Goal: Information Seeking & Learning: Learn about a topic

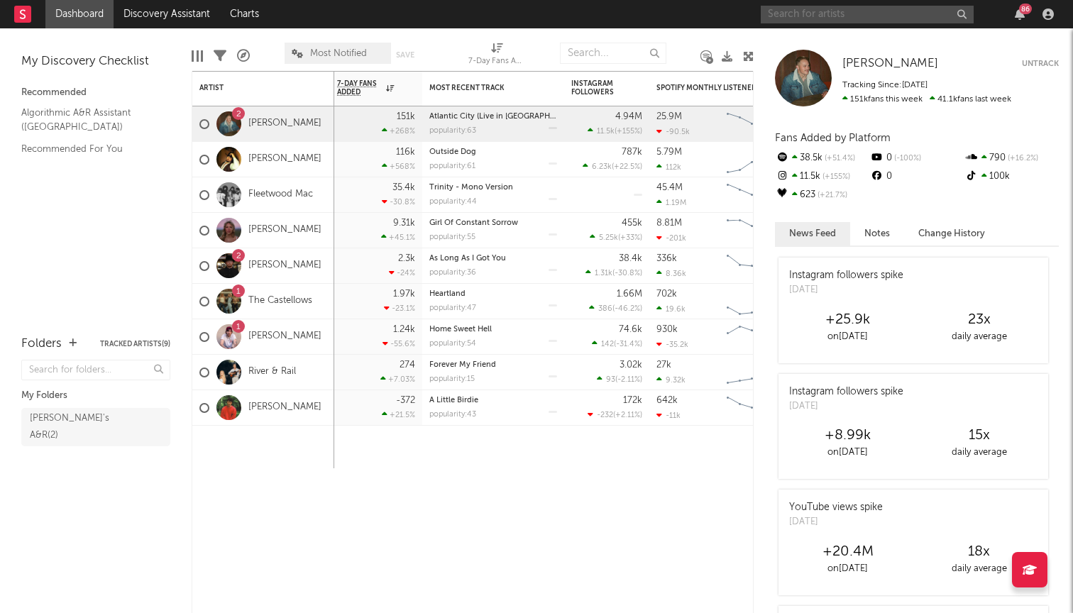
click at [816, 8] on input "text" at bounding box center [867, 15] width 213 height 18
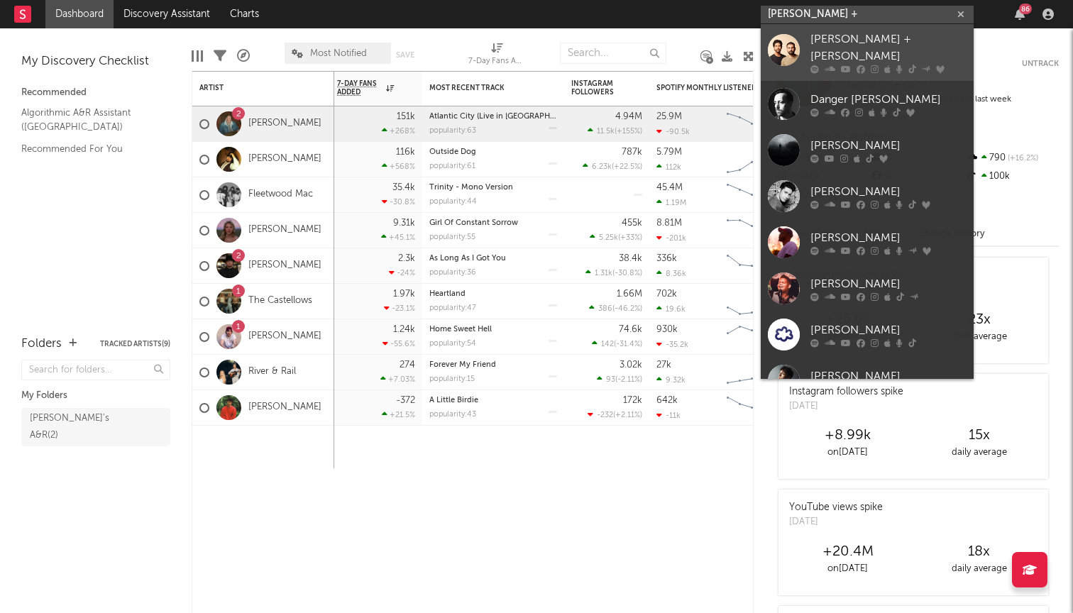
type input "dan +"
click at [829, 65] on icon at bounding box center [830, 69] width 11 height 9
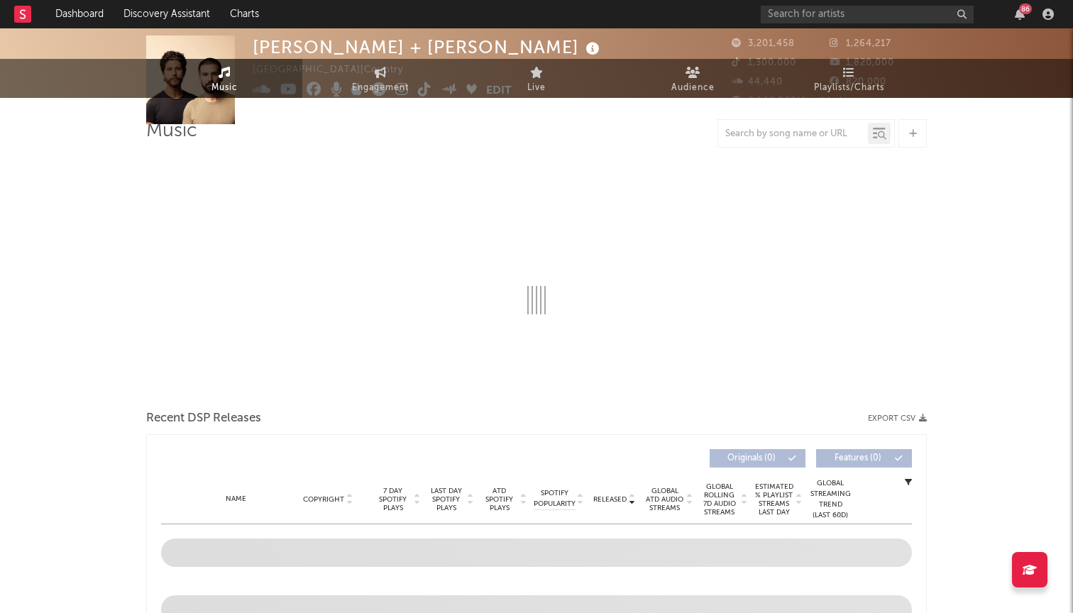
scroll to position [99, 0]
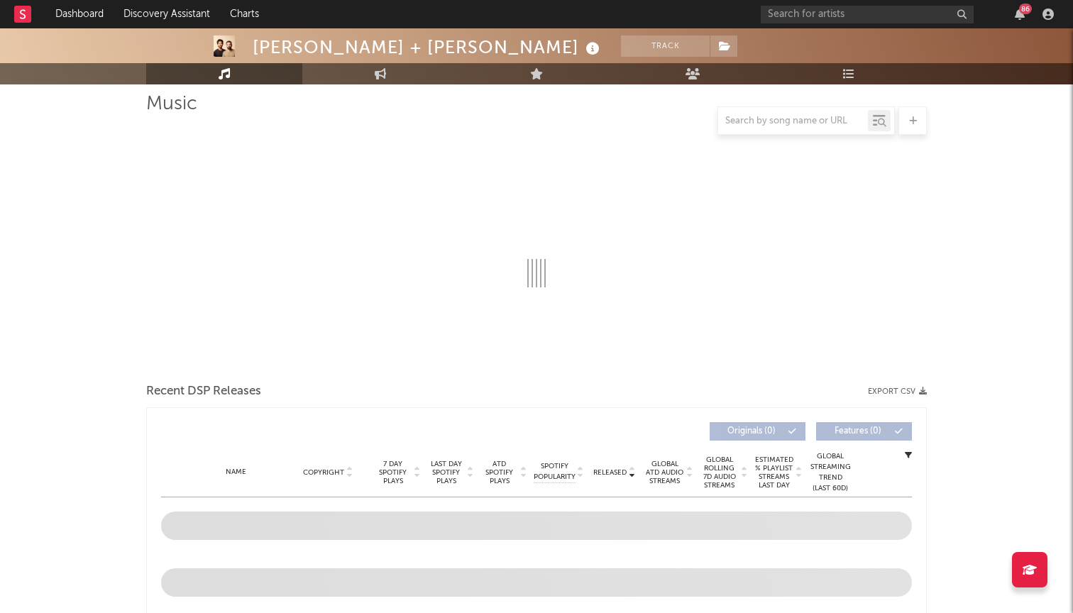
select select "6m"
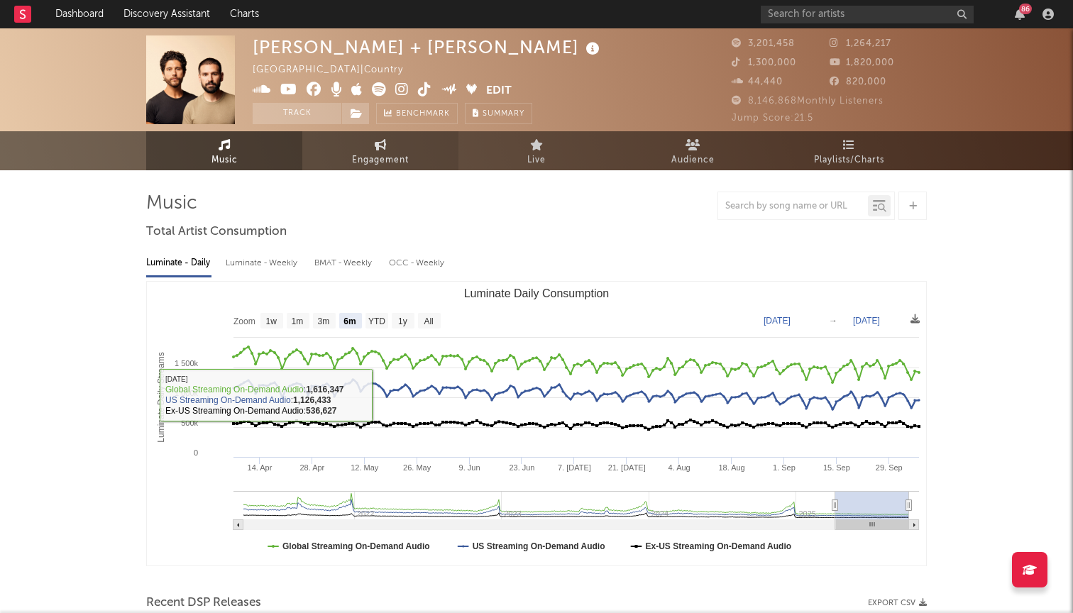
scroll to position [0, 0]
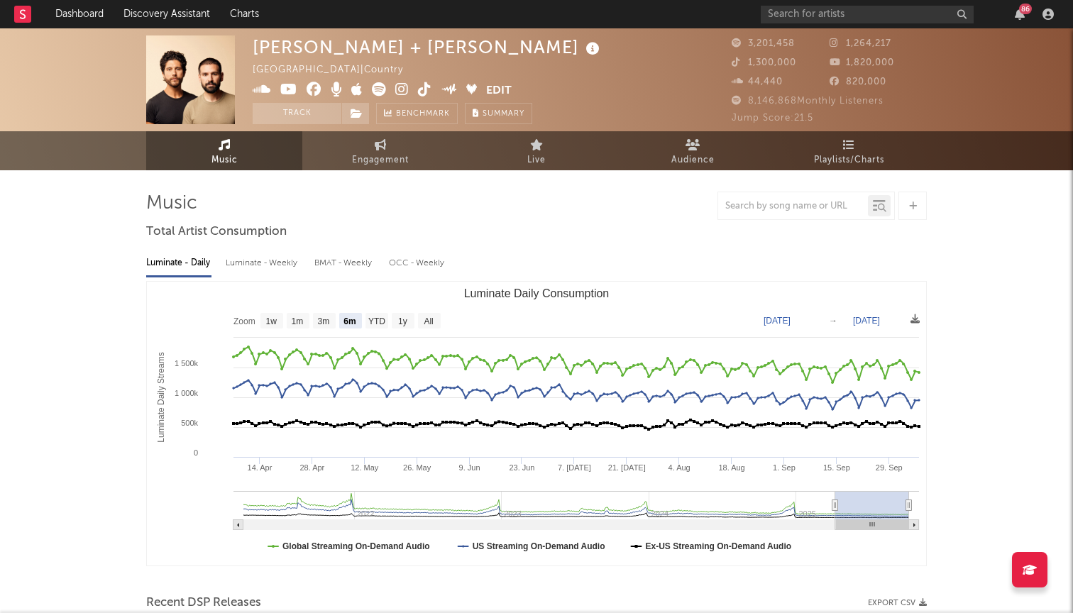
click at [227, 152] on span "Music" at bounding box center [225, 160] width 26 height 17
click at [270, 256] on div at bounding box center [239, 232] width 124 height 53
click at [270, 262] on div "Luminate - Weekly" at bounding box center [263, 263] width 75 height 24
select select "6m"
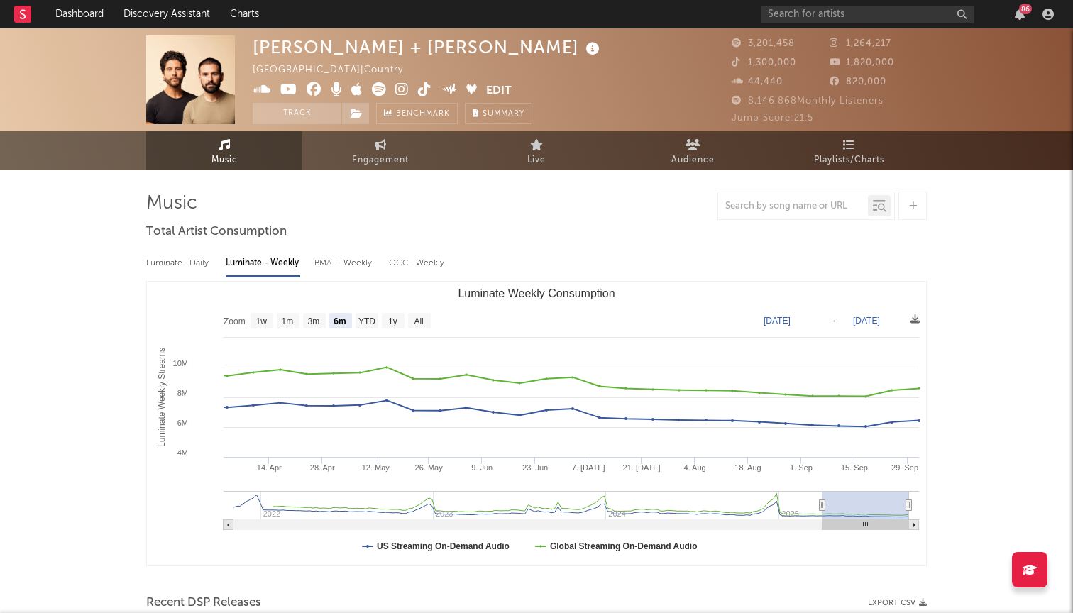
click at [355, 258] on div "BMAT - Weekly" at bounding box center [344, 263] width 60 height 24
select select "6m"
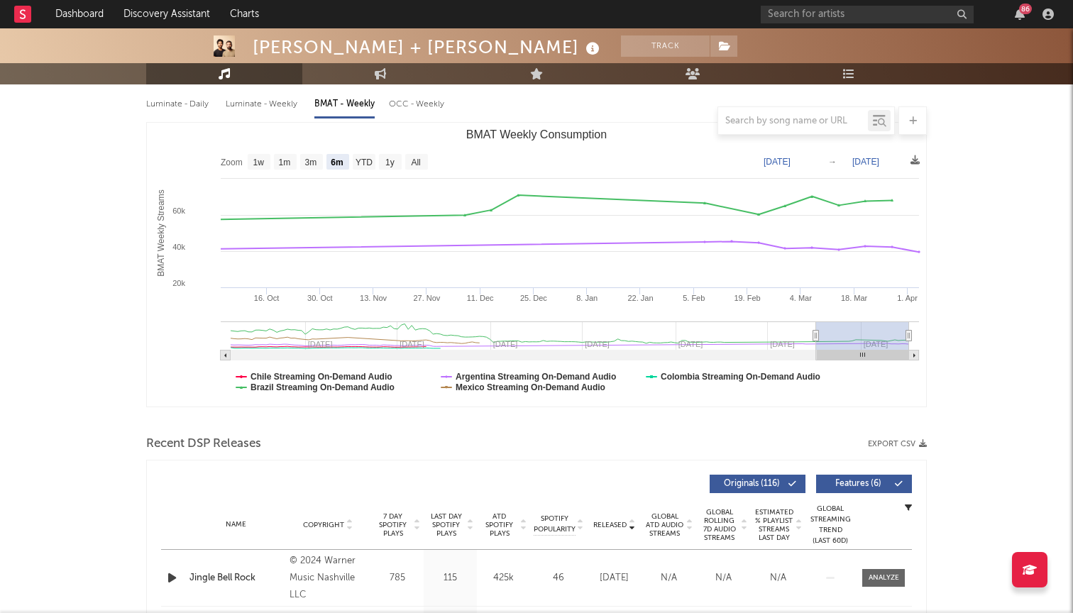
scroll to position [126, 0]
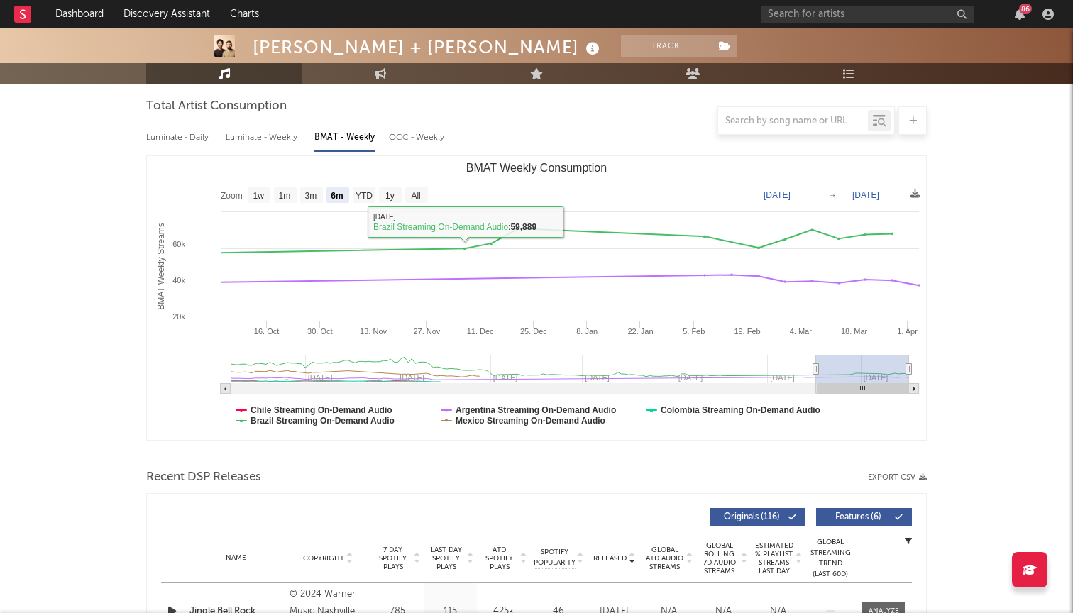
click at [186, 139] on div "Luminate - Daily" at bounding box center [178, 138] width 65 height 24
select select "6m"
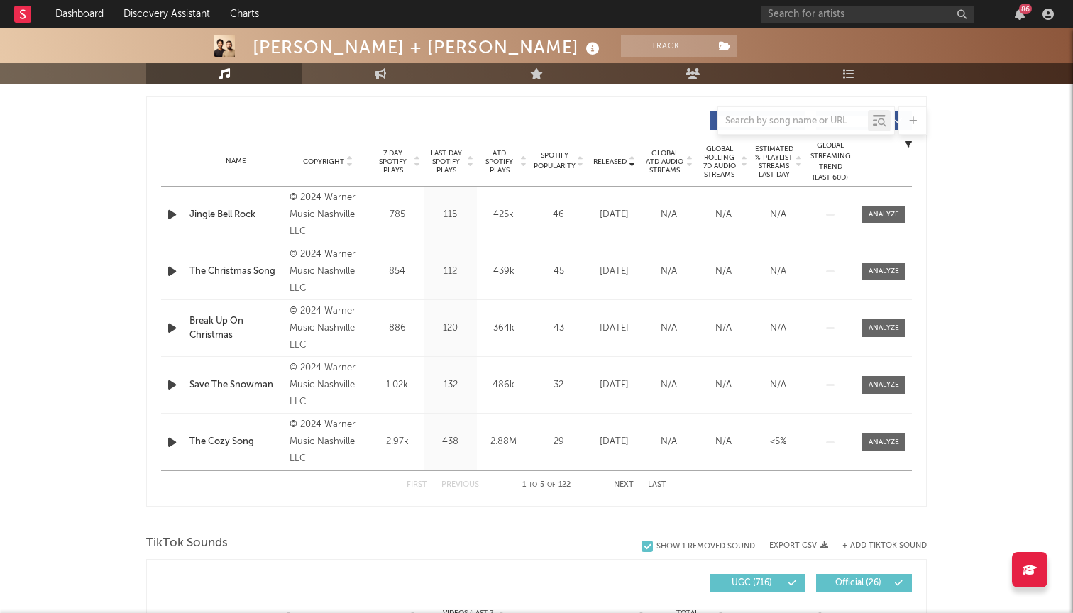
scroll to position [523, 0]
click at [626, 486] on button "Next" at bounding box center [624, 485] width 20 height 8
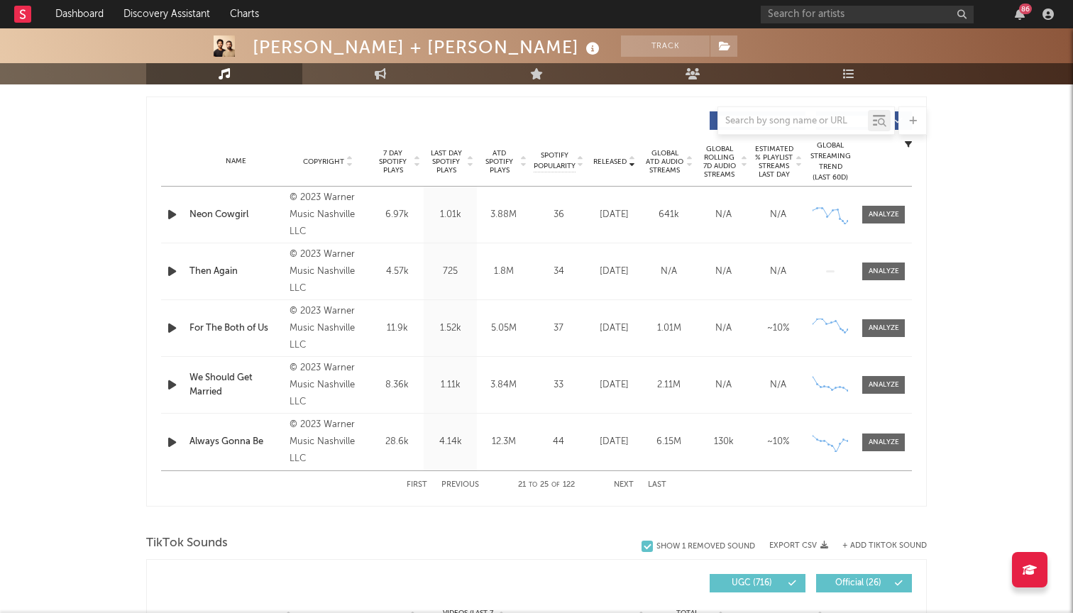
click at [626, 486] on button "Next" at bounding box center [624, 485] width 20 height 8
click at [465, 482] on button "Previous" at bounding box center [461, 485] width 38 height 8
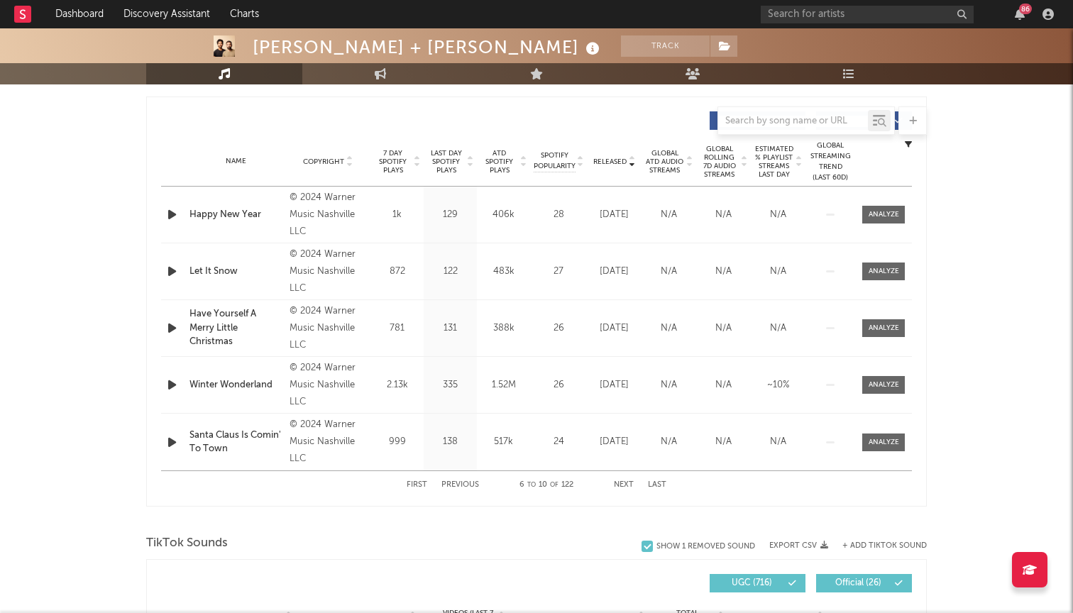
click at [465, 482] on button "Previous" at bounding box center [461, 485] width 38 height 8
click at [890, 211] on div at bounding box center [884, 214] width 31 height 11
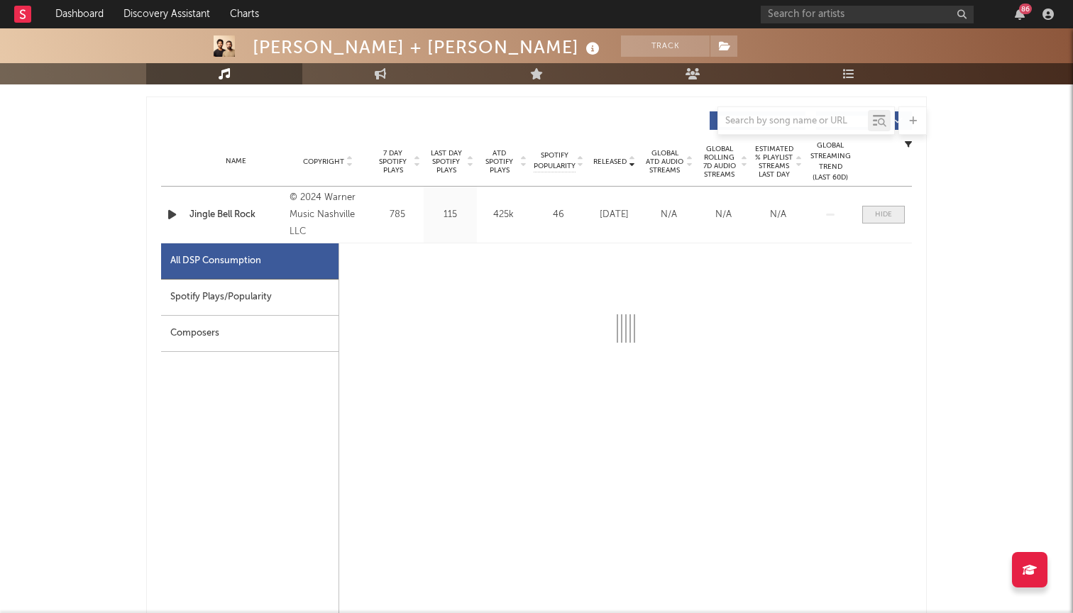
select select "6m"
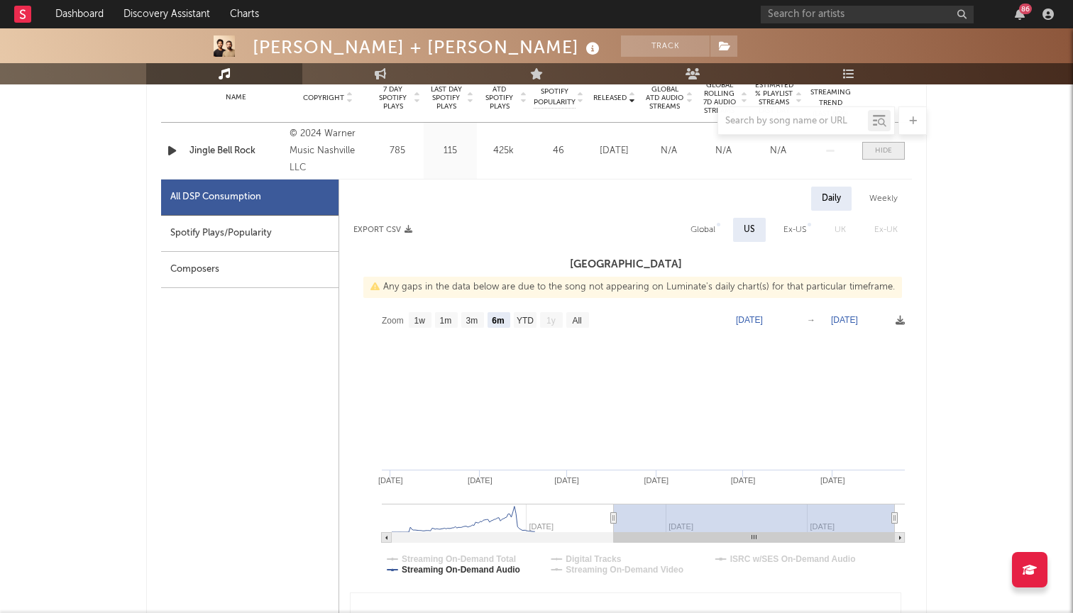
scroll to position [604, 0]
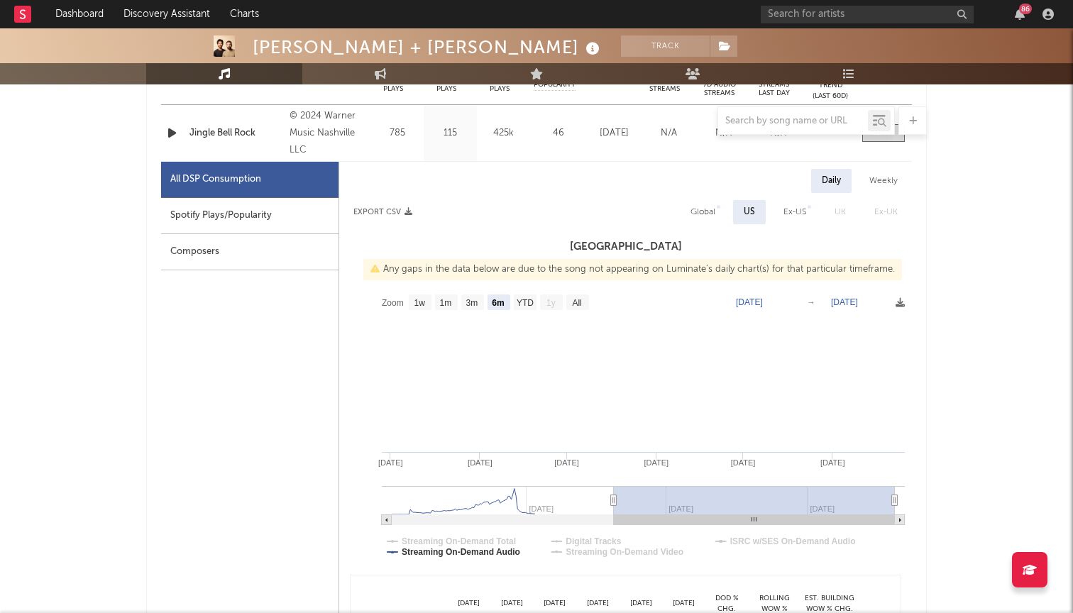
type input "2024-10-06"
type input "2025-04-05"
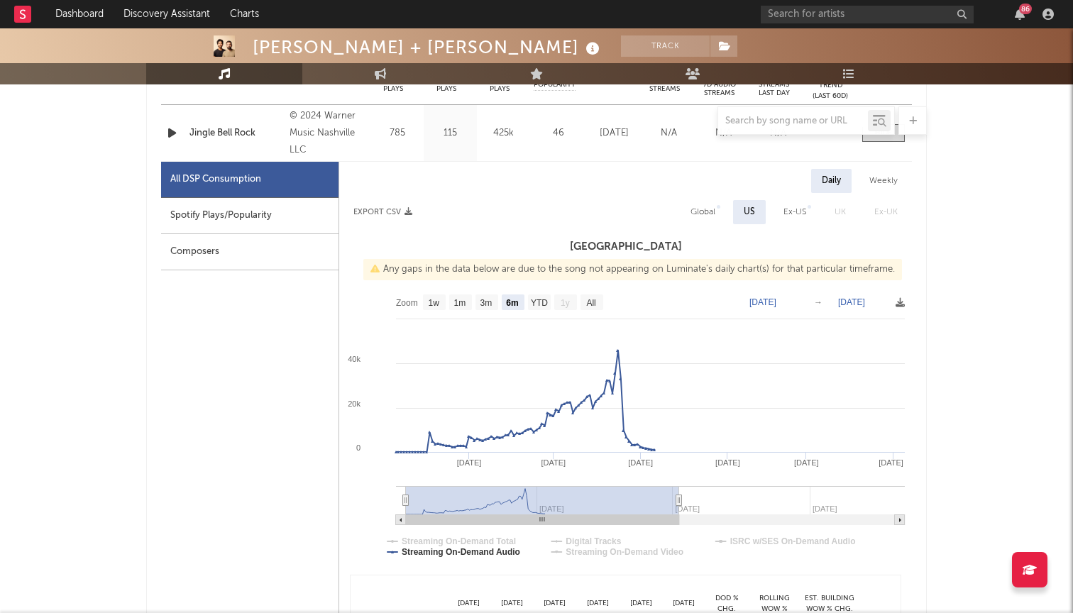
drag, startPoint x: 530, startPoint y: 512, endPoint x: 667, endPoint y: 519, distance: 137.2
click at [667, 519] on icon "Created with Highcharts 10.3.3 Mar '25 Apr '25 Nov '24 Dec '24 Jan '25 Feb '25 …" at bounding box center [625, 430] width 573 height 284
drag, startPoint x: 590, startPoint y: 505, endPoint x: 534, endPoint y: 505, distance: 56.1
click at [534, 505] on rect at bounding box center [542, 500] width 273 height 28
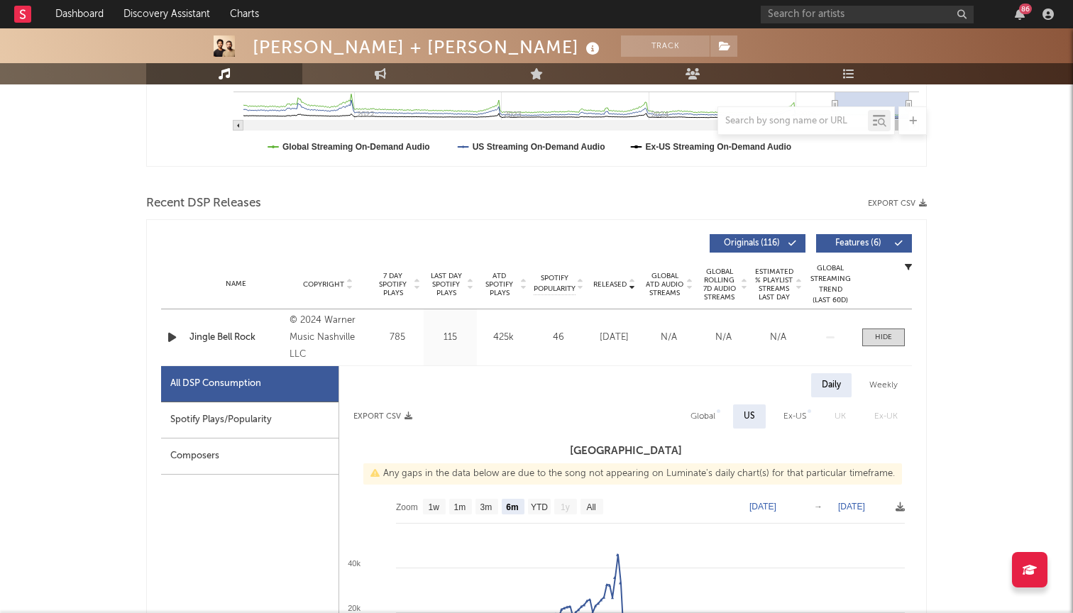
scroll to position [366, 0]
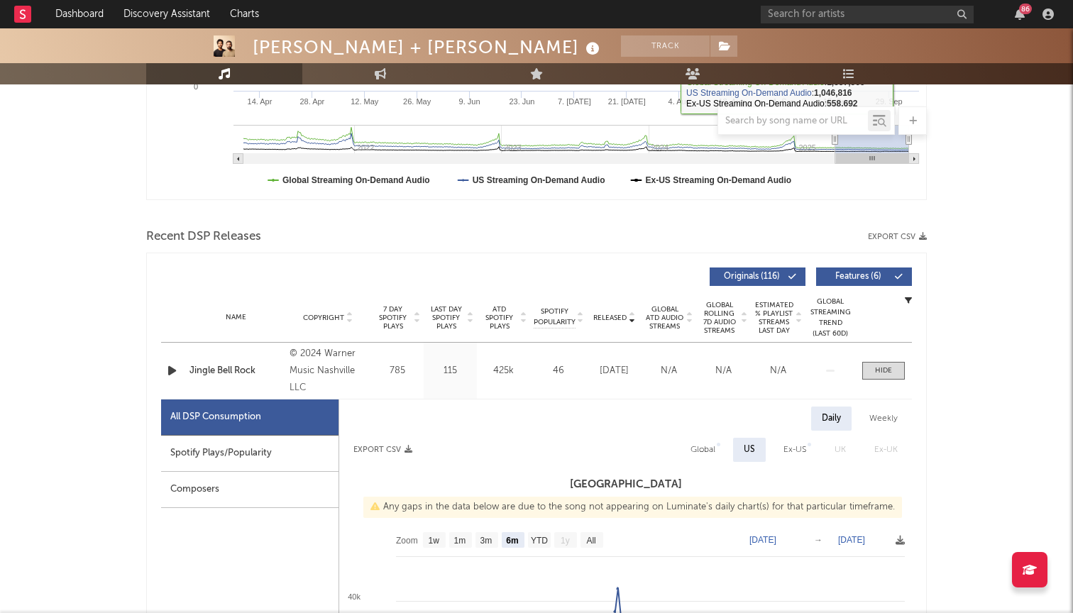
click at [1031, 5] on div "86" at bounding box center [1025, 9] width 13 height 11
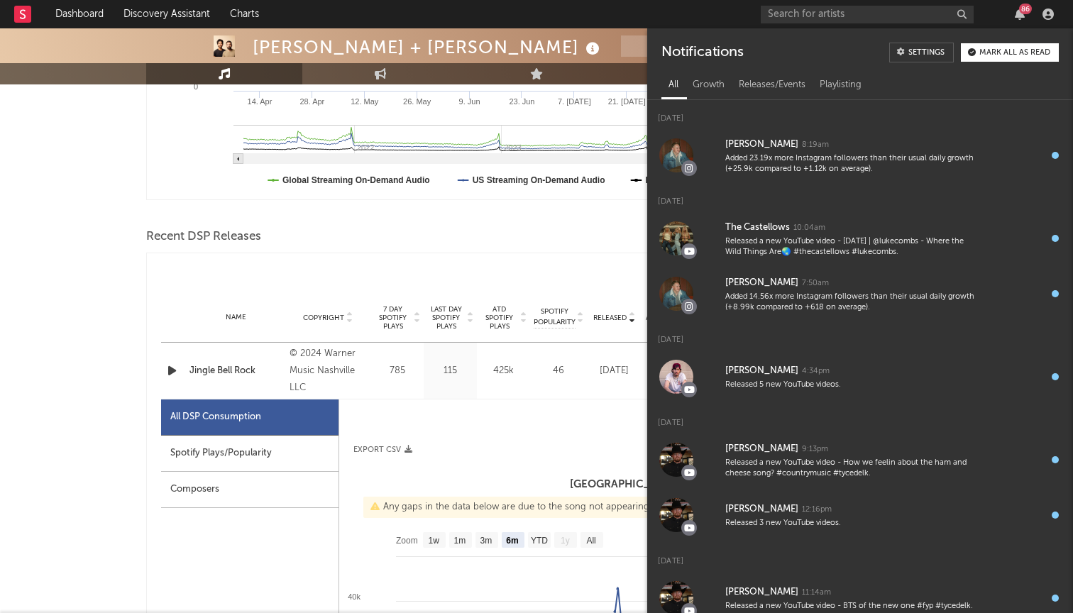
click at [585, 198] on rect "Luminate Daily Consumption" at bounding box center [537, 58] width 780 height 284
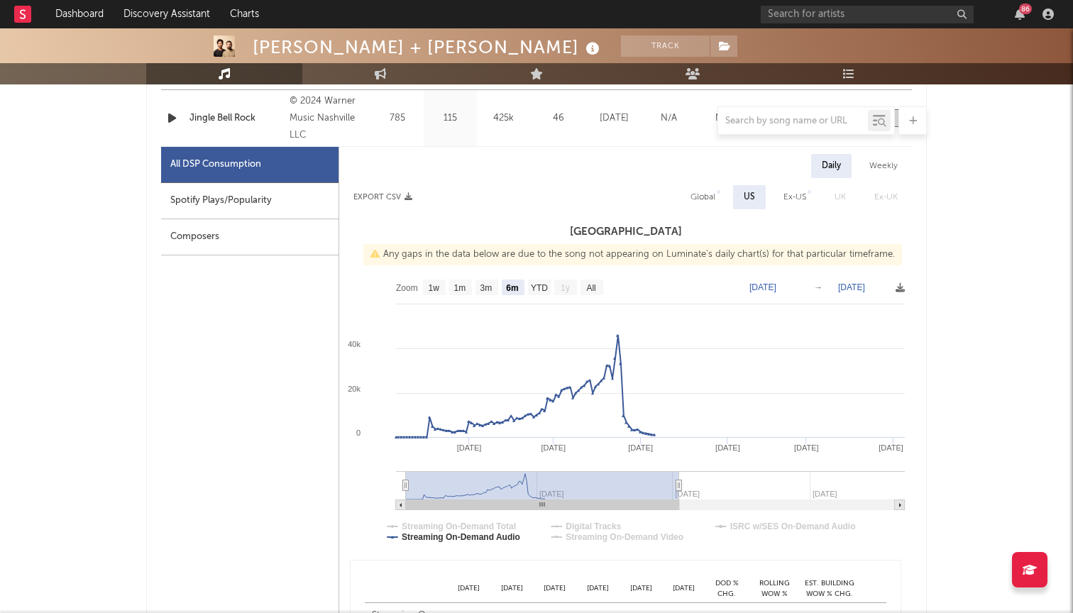
scroll to position [618, 0]
click at [261, 201] on div "Spotify Plays/Popularity" at bounding box center [249, 202] width 177 height 36
select select "6m"
select select "1w"
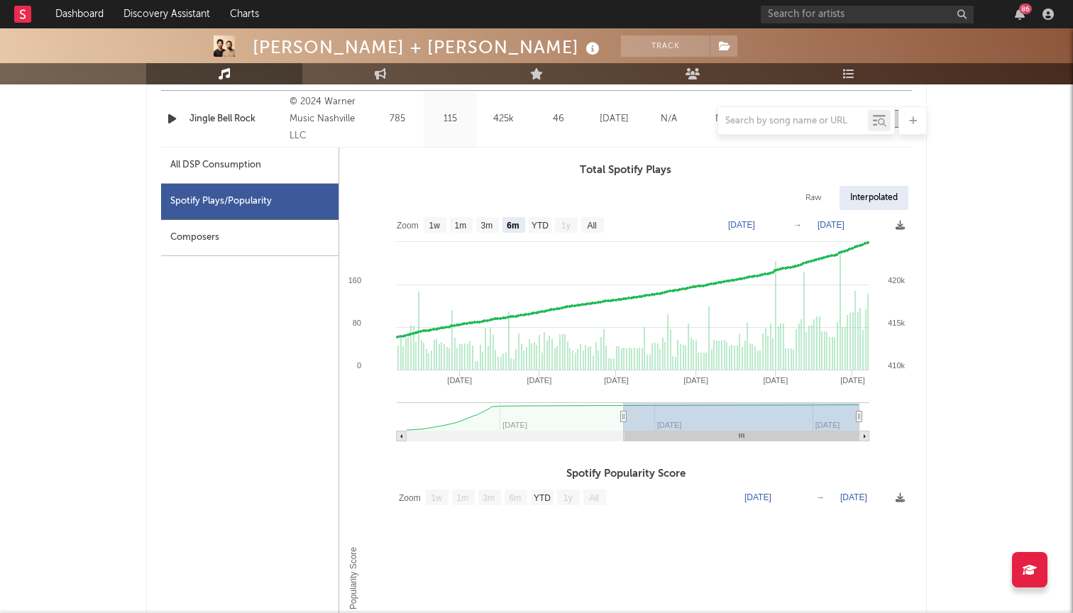
click at [257, 237] on div "Composers" at bounding box center [249, 238] width 177 height 36
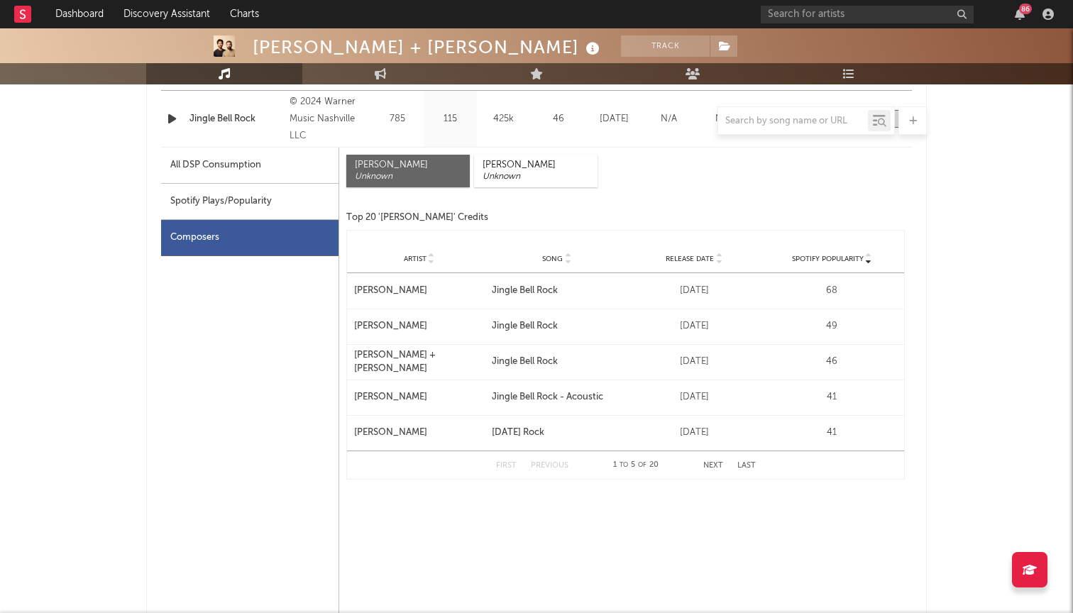
click at [234, 190] on div "Spotify Plays/Popularity" at bounding box center [249, 202] width 177 height 36
select select "6m"
select select "1w"
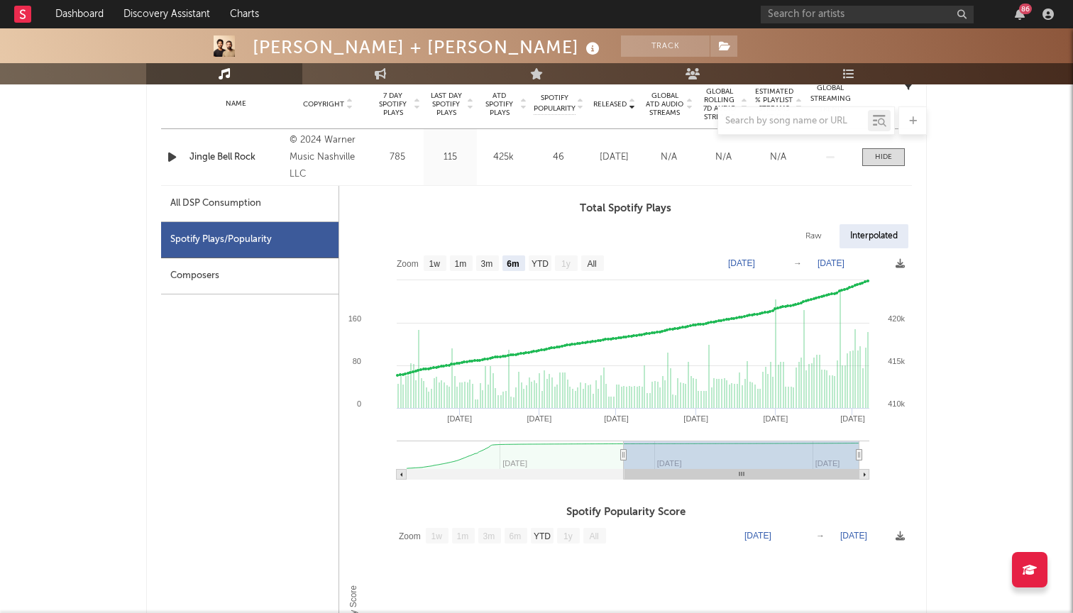
scroll to position [559, 0]
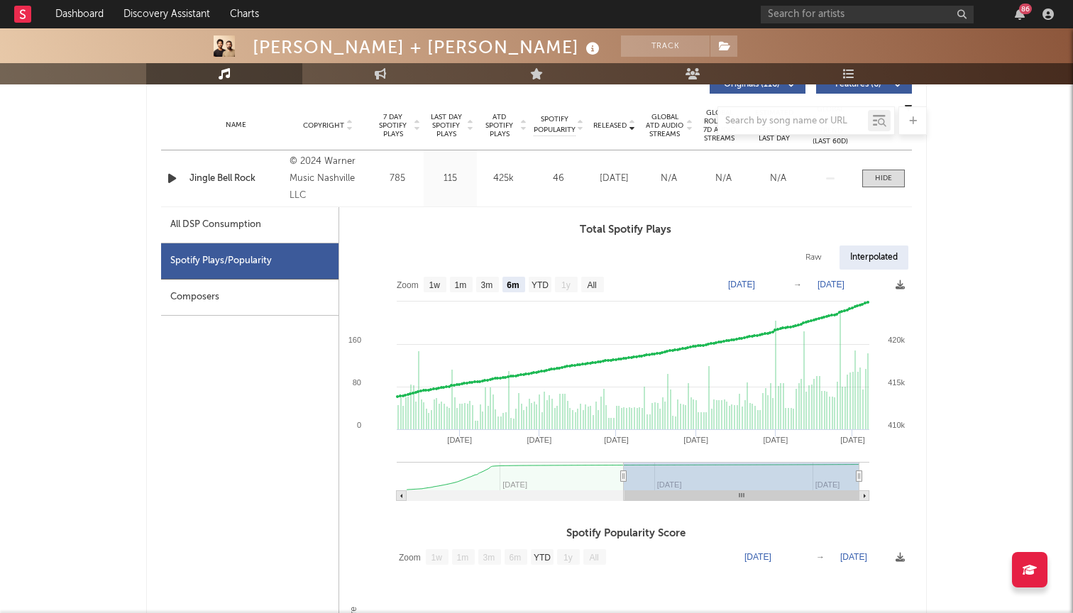
click at [268, 173] on div "Jingle Bell Rock" at bounding box center [236, 179] width 93 height 14
click at [890, 180] on div at bounding box center [883, 178] width 17 height 11
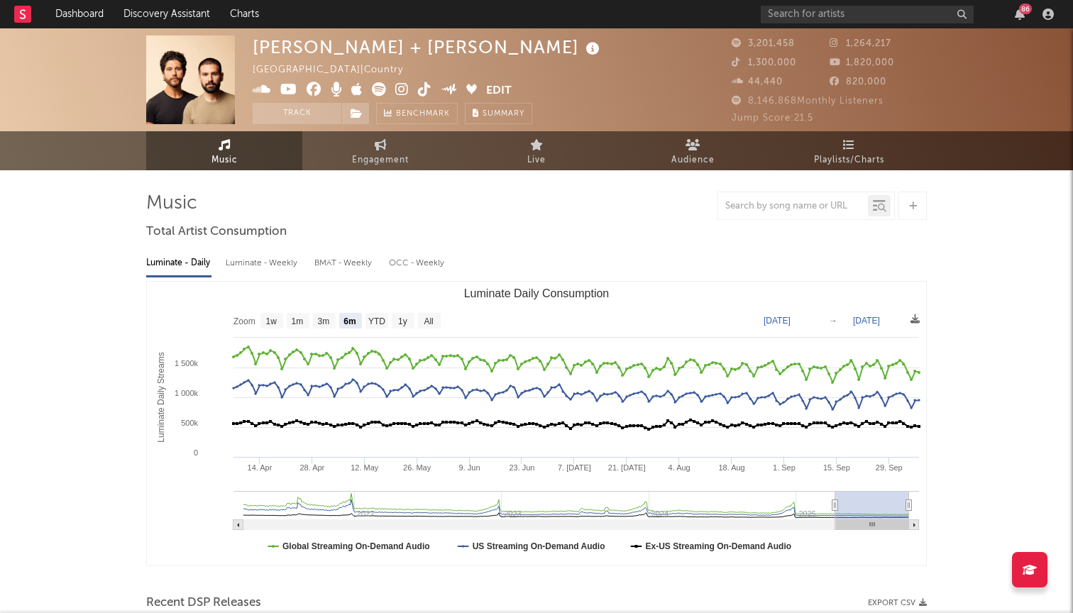
scroll to position [0, 0]
click at [386, 150] on icon at bounding box center [381, 144] width 12 height 11
select select "1w"
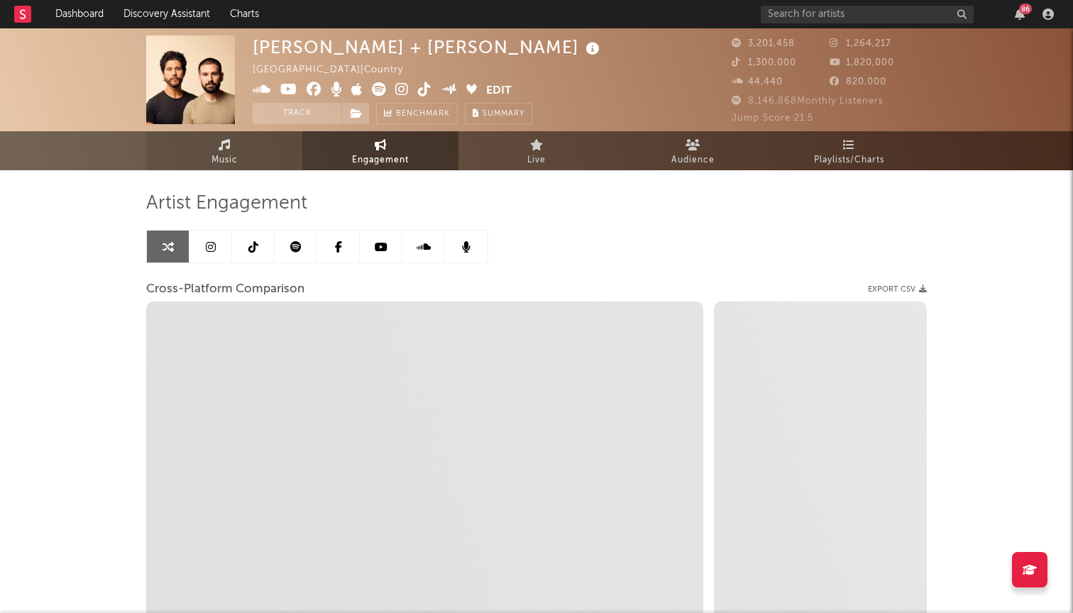
click at [228, 159] on span "Music" at bounding box center [225, 160] width 26 height 17
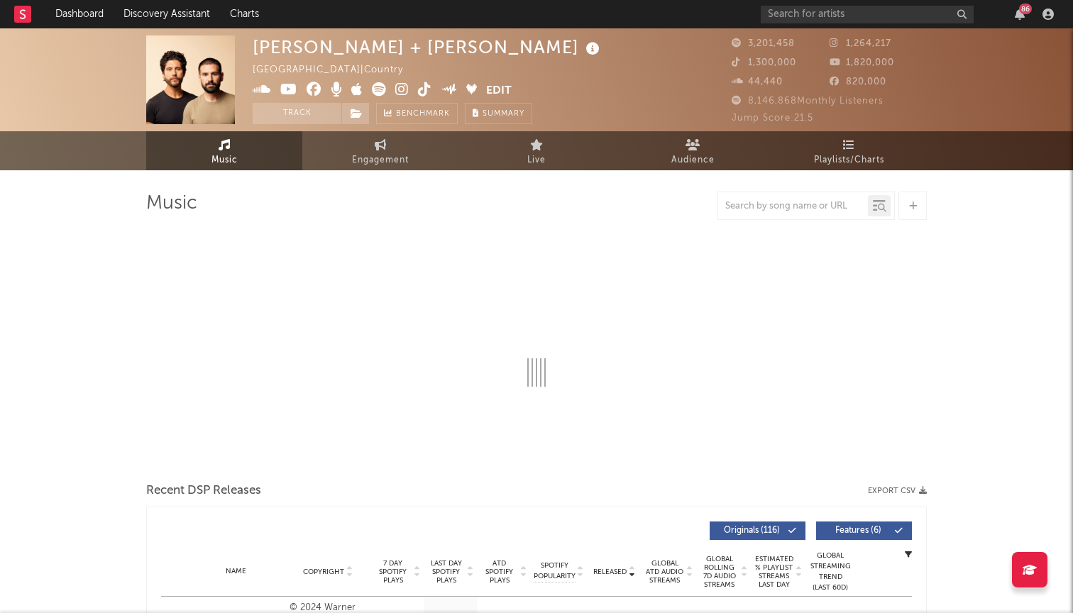
select select "6m"
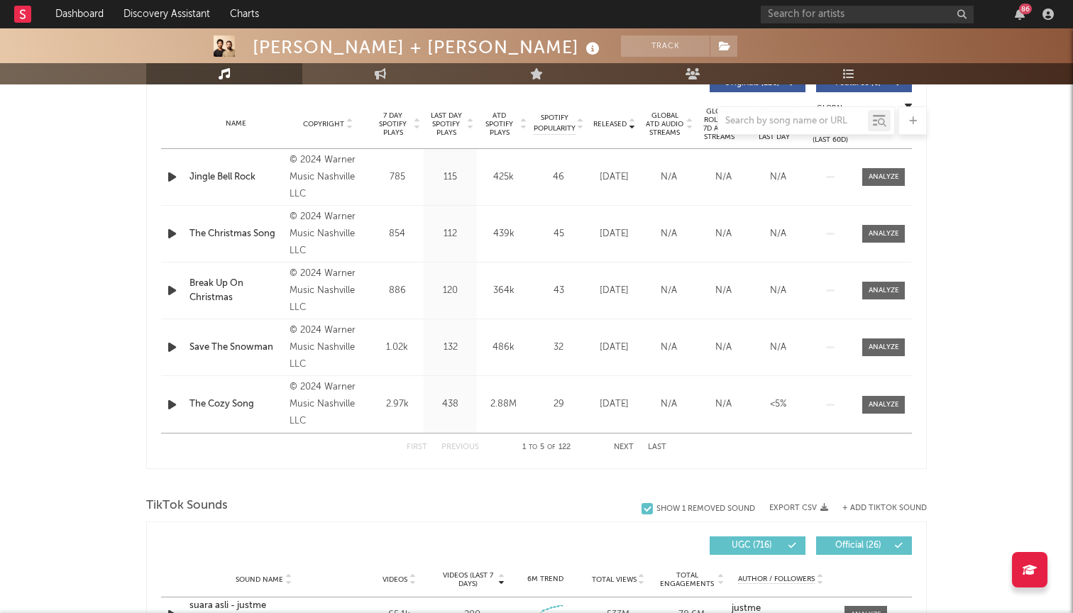
scroll to position [569, 0]
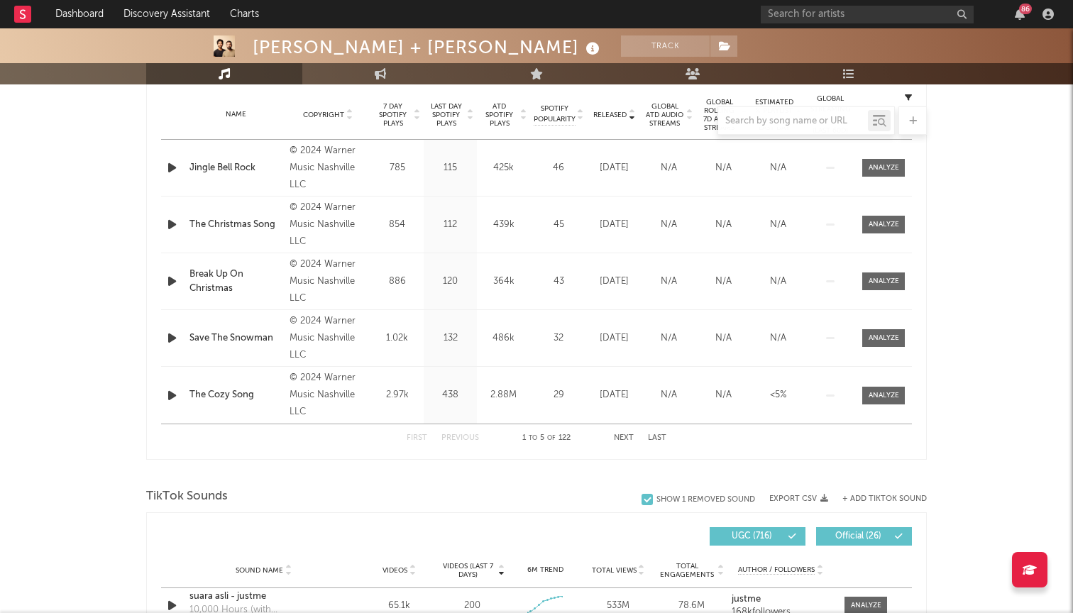
click at [494, 115] on div at bounding box center [536, 120] width 781 height 28
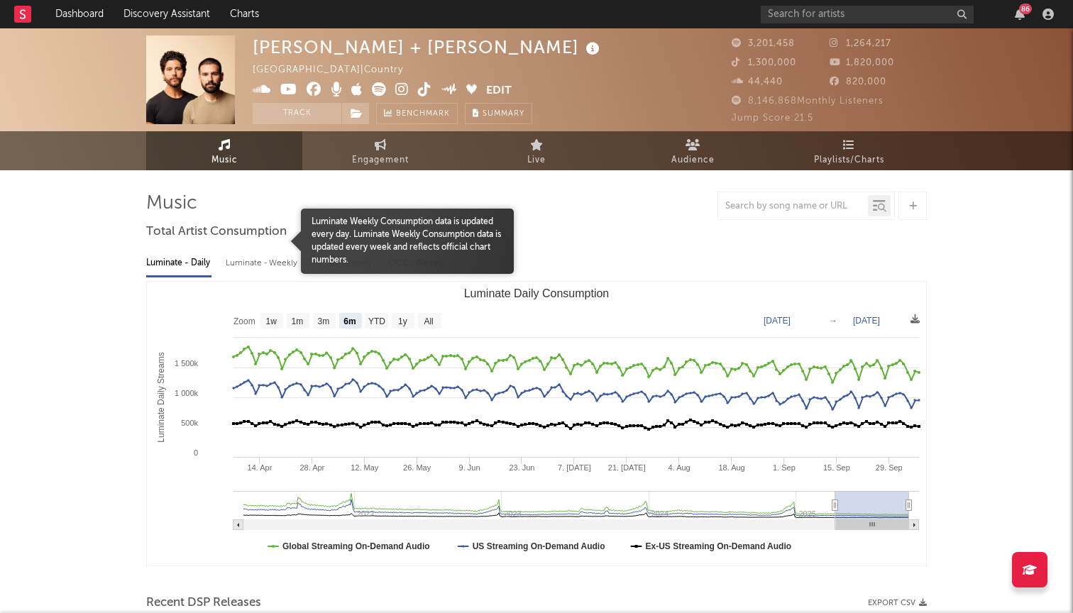
scroll to position [0, 0]
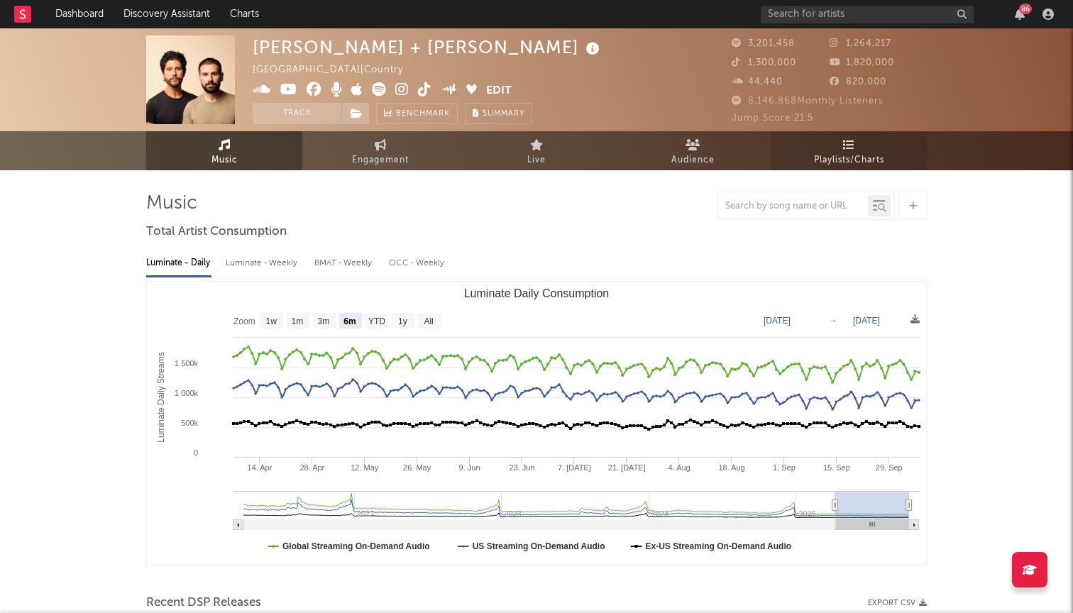
click at [852, 167] on span "Playlists/Charts" at bounding box center [849, 160] width 70 height 17
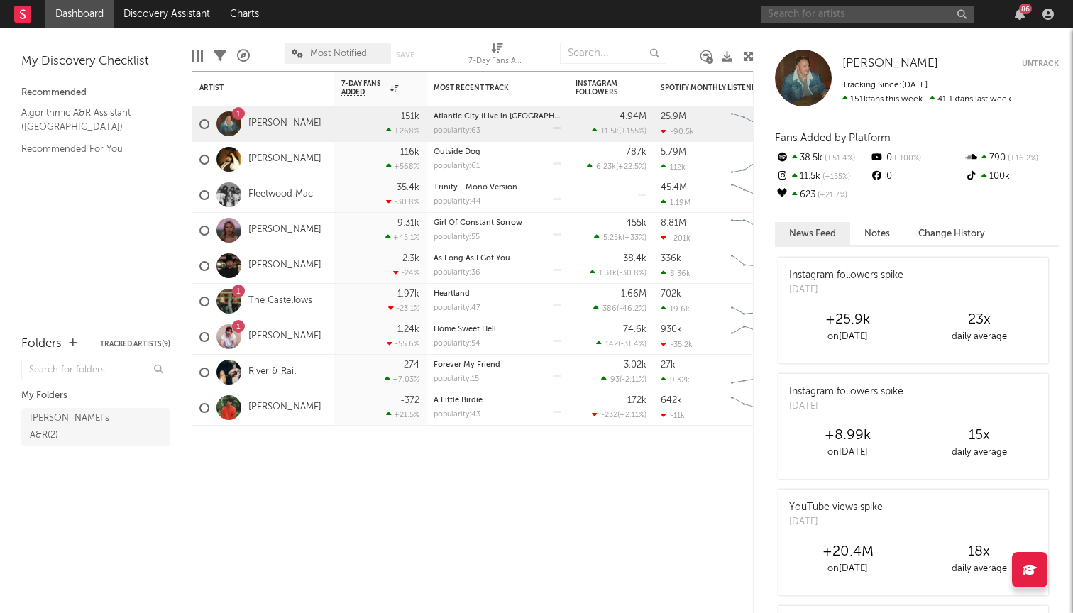
click at [892, 17] on input "text" at bounding box center [867, 15] width 213 height 18
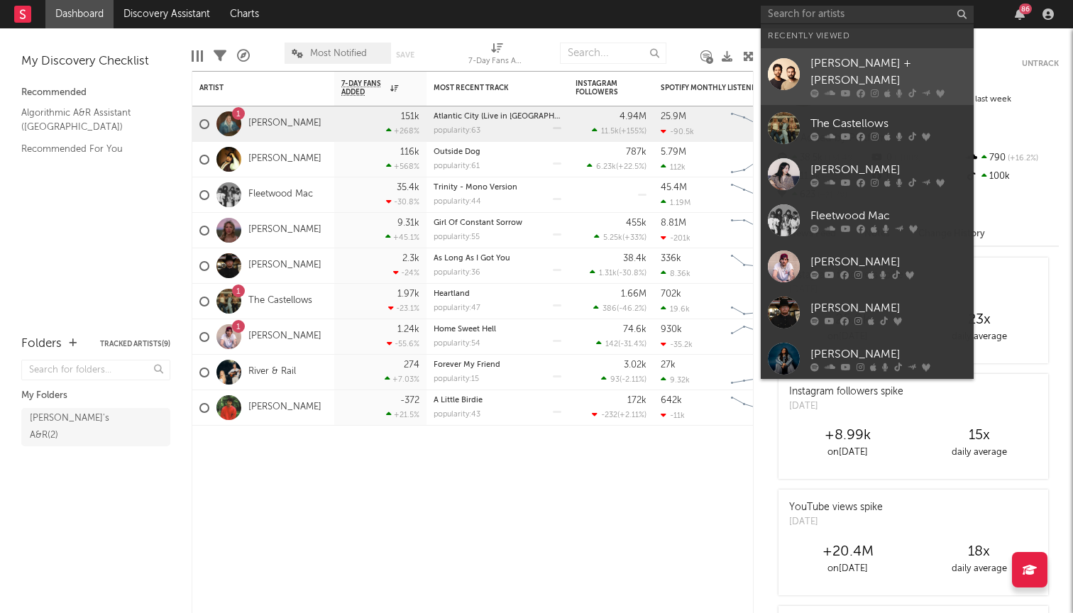
click at [857, 89] on icon at bounding box center [861, 93] width 9 height 9
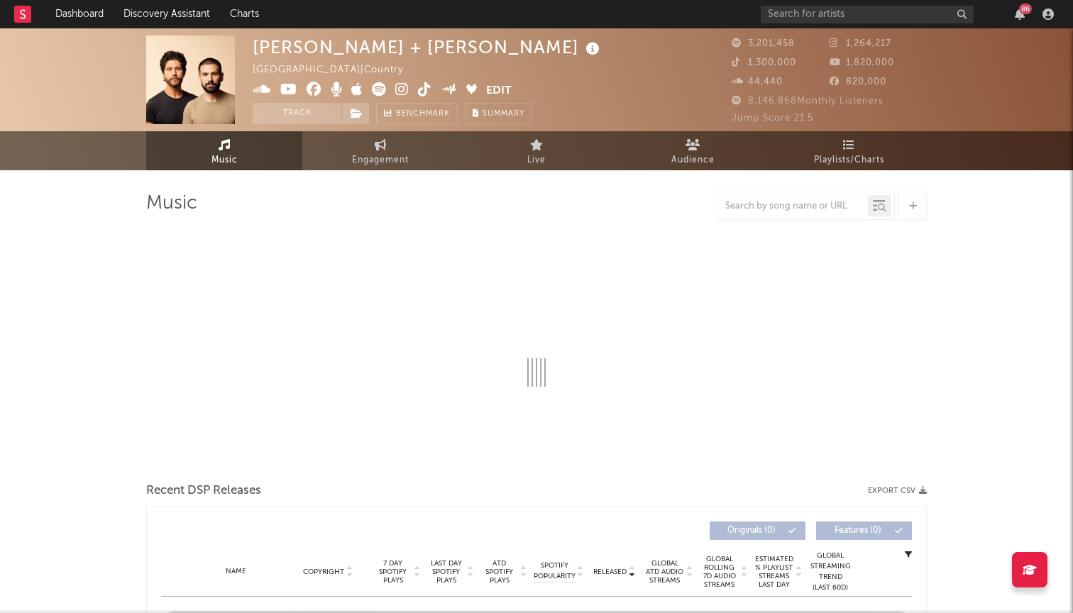
select select "6m"
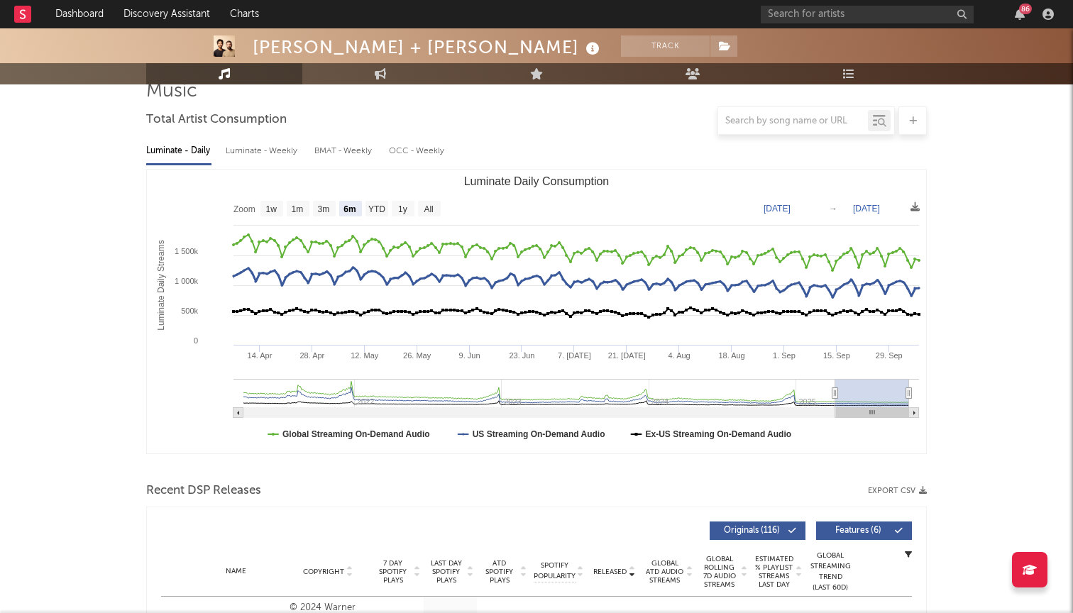
scroll to position [411, 0]
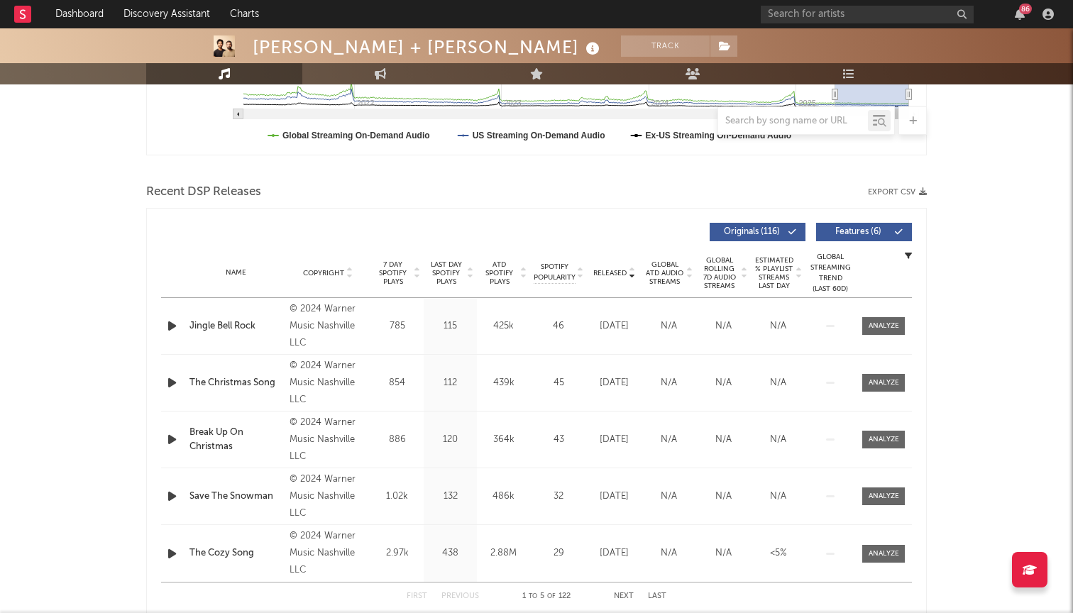
click at [875, 231] on span "Features ( 6 )" at bounding box center [858, 232] width 65 height 9
click at [738, 236] on span "Originals ( 116 )" at bounding box center [751, 232] width 65 height 9
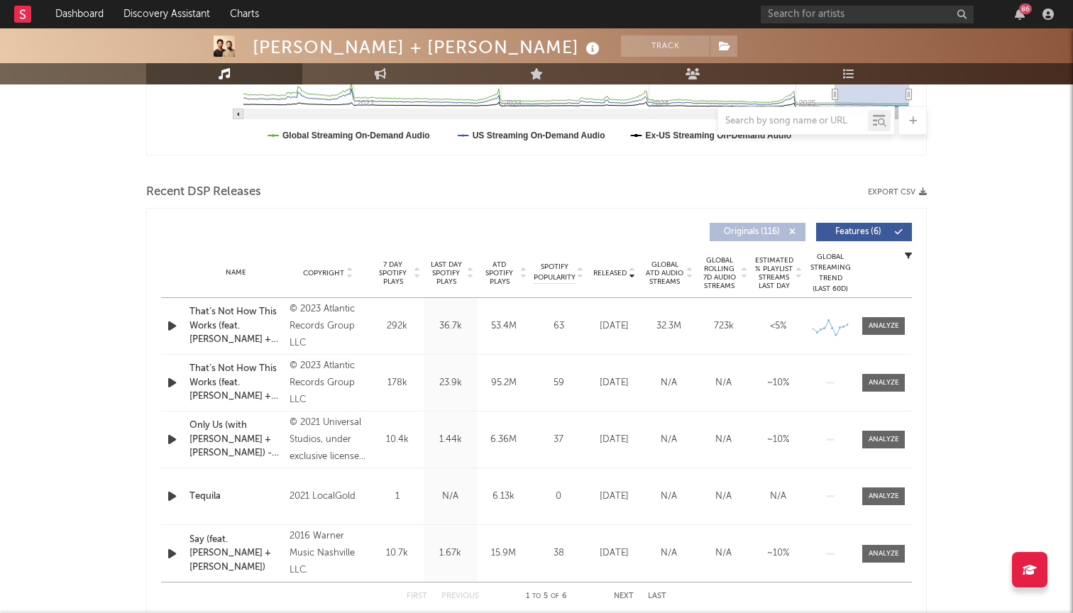
click at [739, 235] on span "Originals ( 116 )" at bounding box center [751, 232] width 65 height 9
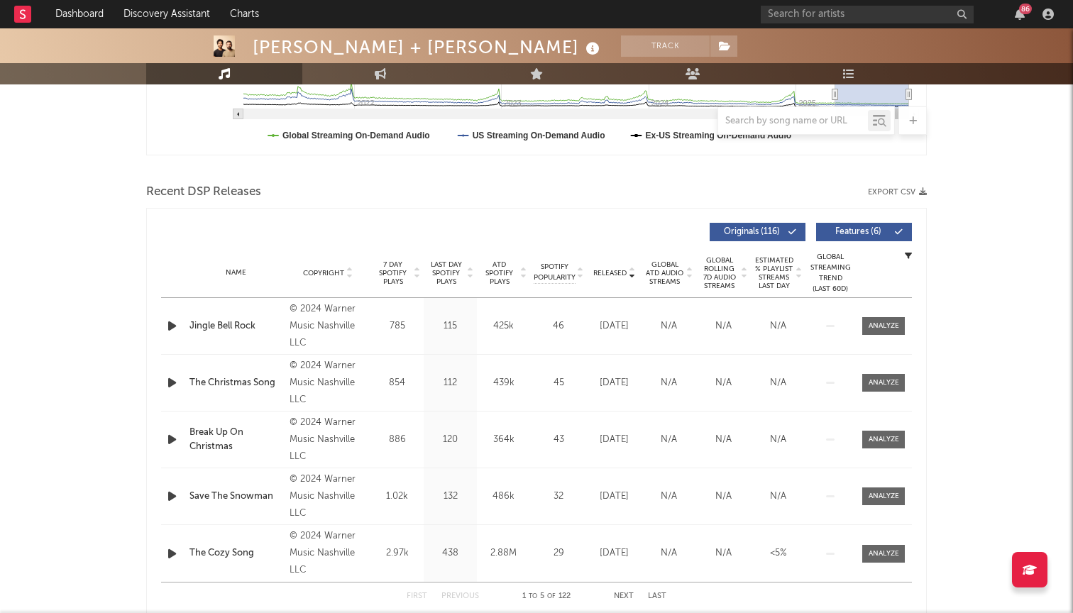
click at [875, 242] on div "Released Copyright 7 Day Spotify Plays Last Day Spotify Plays ATD Spotify Plays…" at bounding box center [536, 232] width 751 height 33
click at [870, 231] on span "Features ( 6 )" at bounding box center [858, 232] width 65 height 9
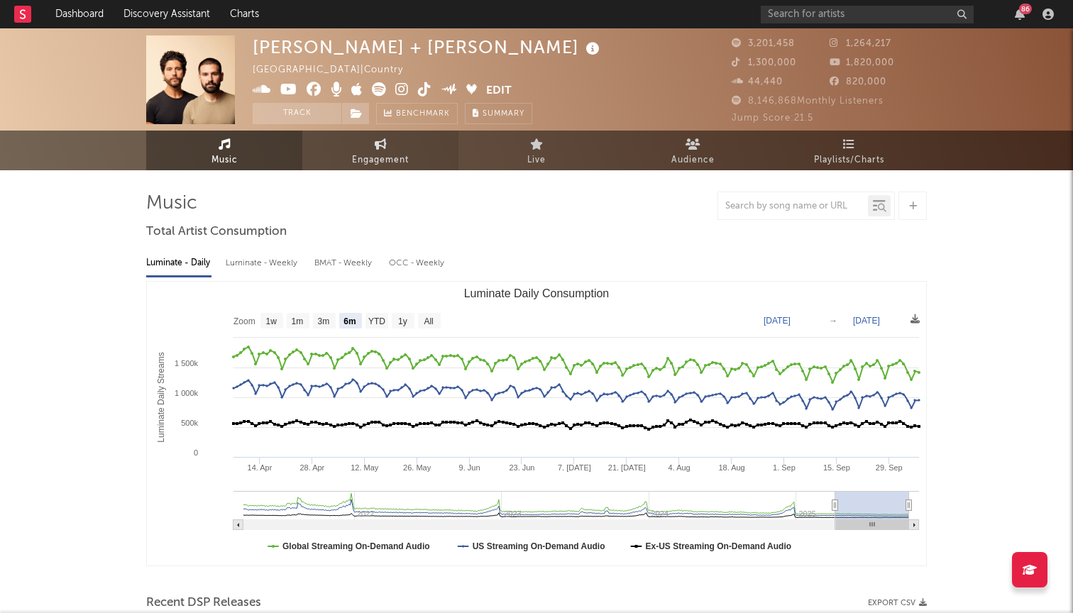
scroll to position [0, 0]
click at [395, 146] on link "Engagement" at bounding box center [380, 150] width 156 height 39
select select "1w"
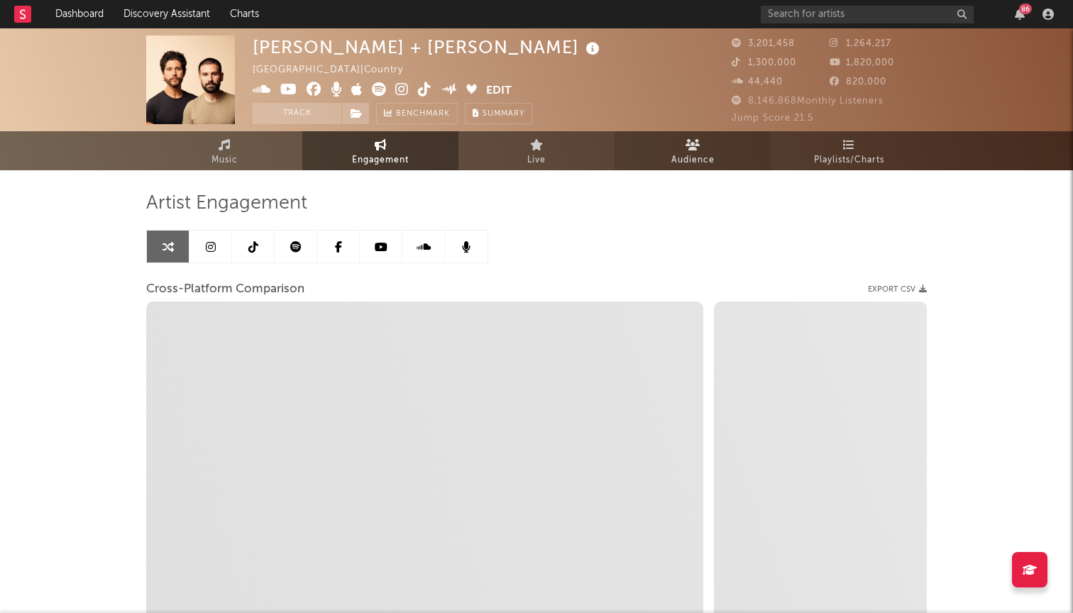
click at [721, 161] on link "Audience" at bounding box center [693, 150] width 156 height 39
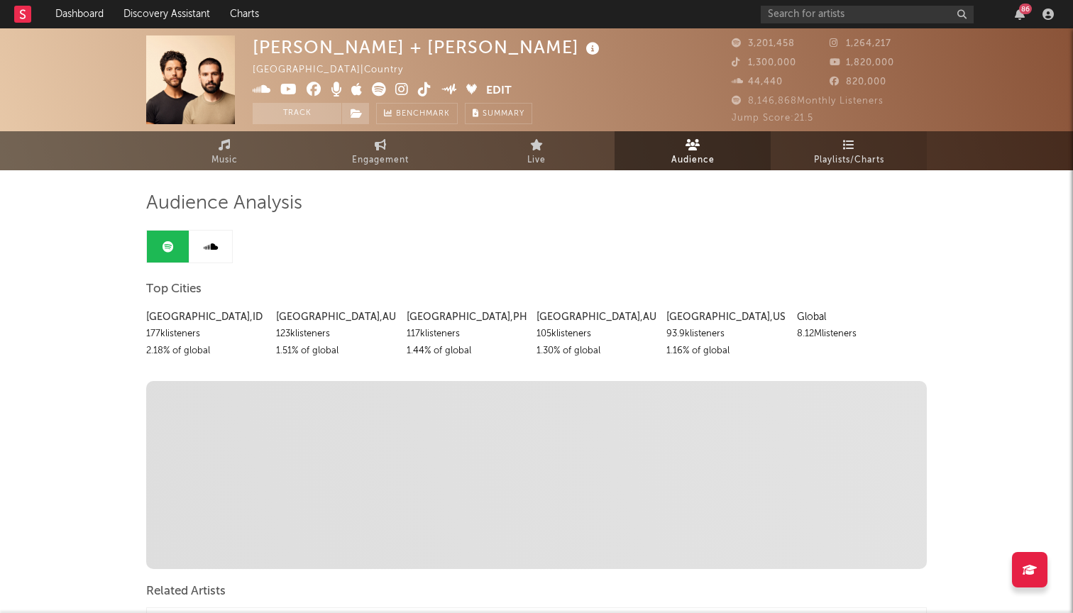
click at [819, 153] on span "Playlists/Charts" at bounding box center [849, 160] width 70 height 17
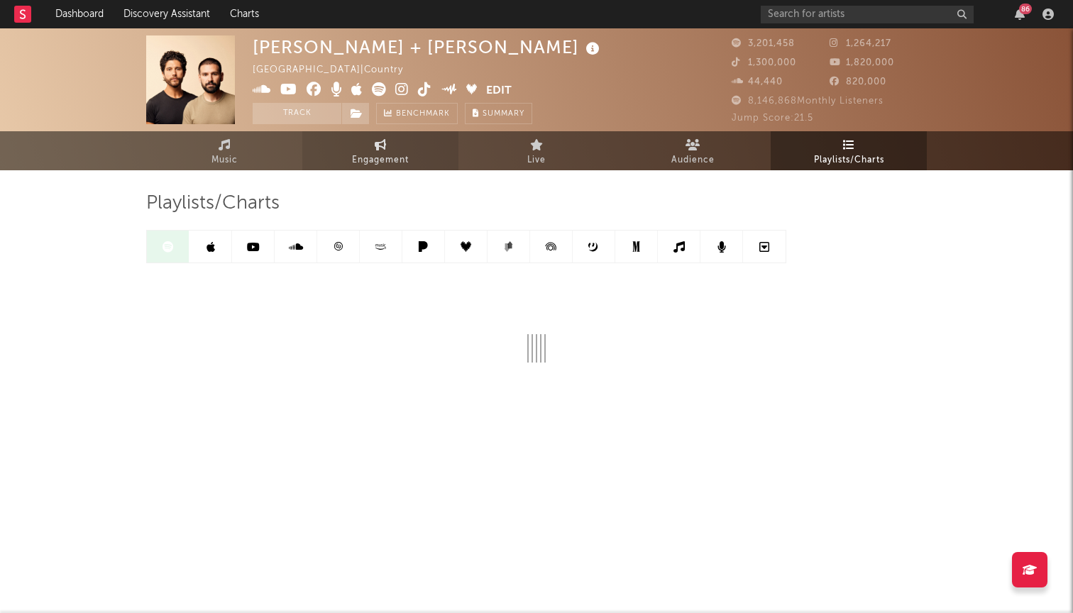
click at [352, 153] on span "Engagement" at bounding box center [380, 160] width 57 height 17
select select "1m"
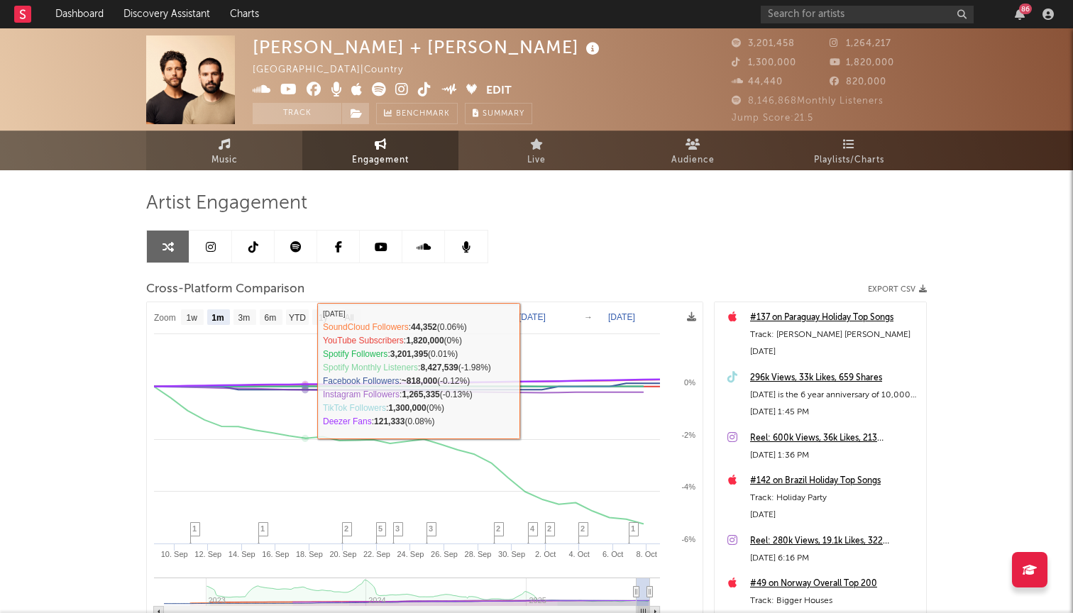
scroll to position [-1, 0]
click at [244, 153] on link "Music" at bounding box center [224, 151] width 156 height 40
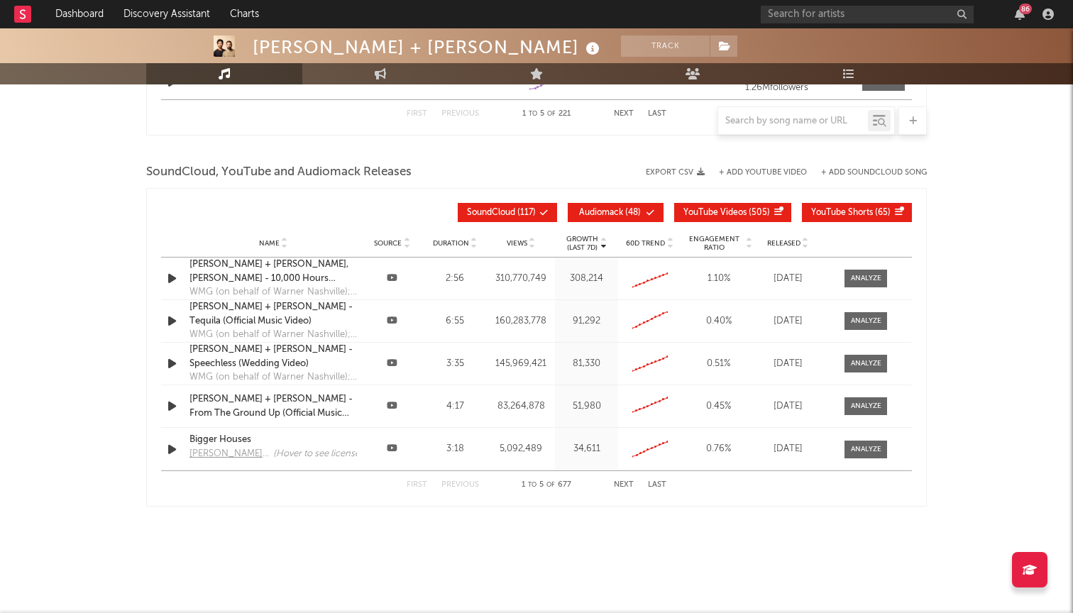
select select "6m"
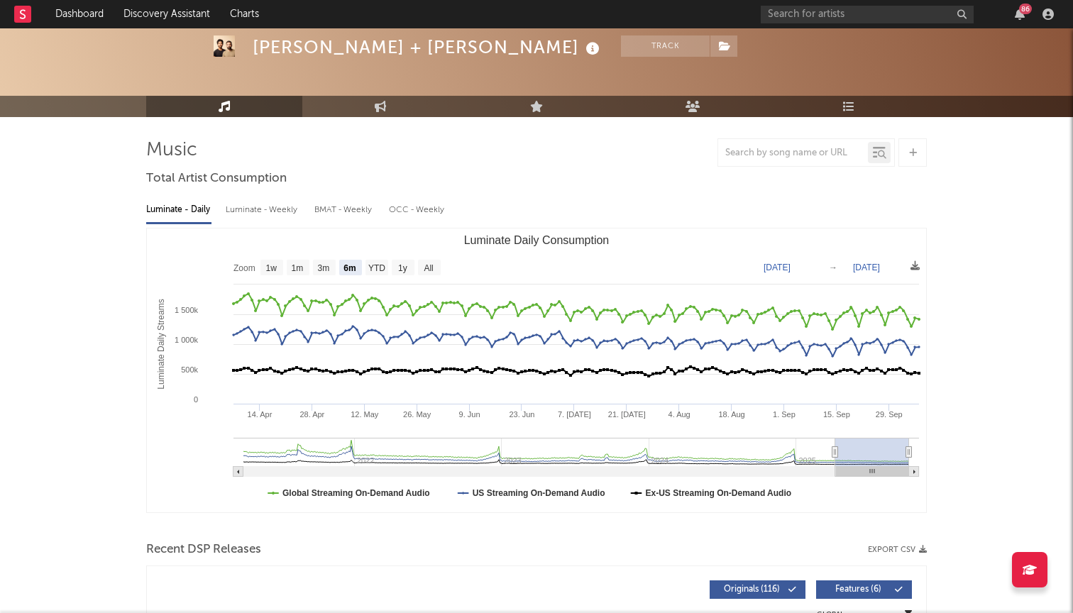
scroll to position [52, 0]
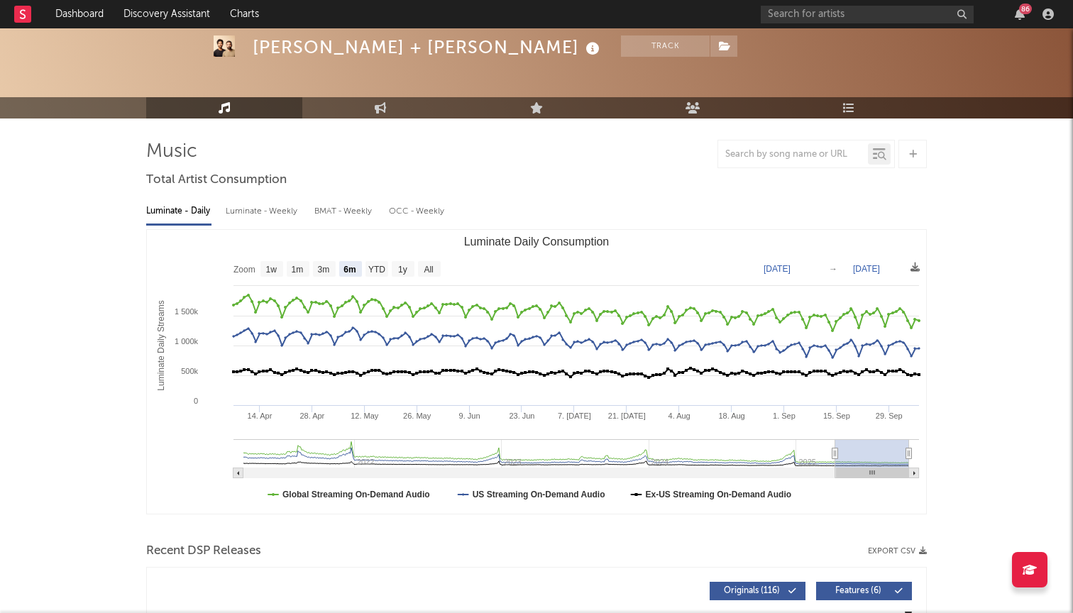
click at [397, 212] on div "OCC - Weekly" at bounding box center [417, 211] width 57 height 24
select select "6m"
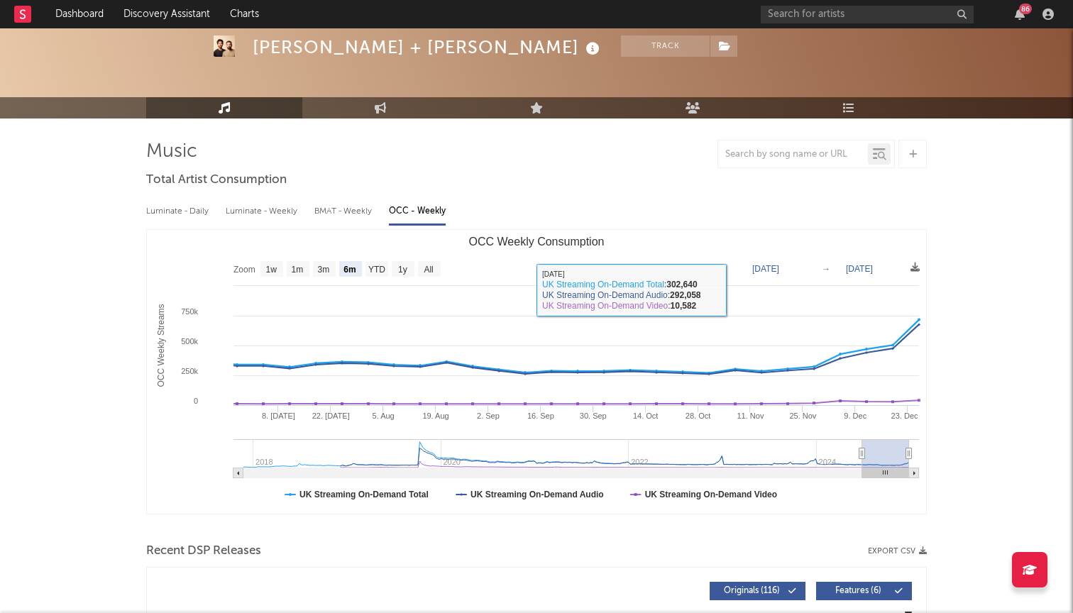
click at [330, 219] on div "BMAT - Weekly" at bounding box center [344, 211] width 60 height 24
select select "6m"
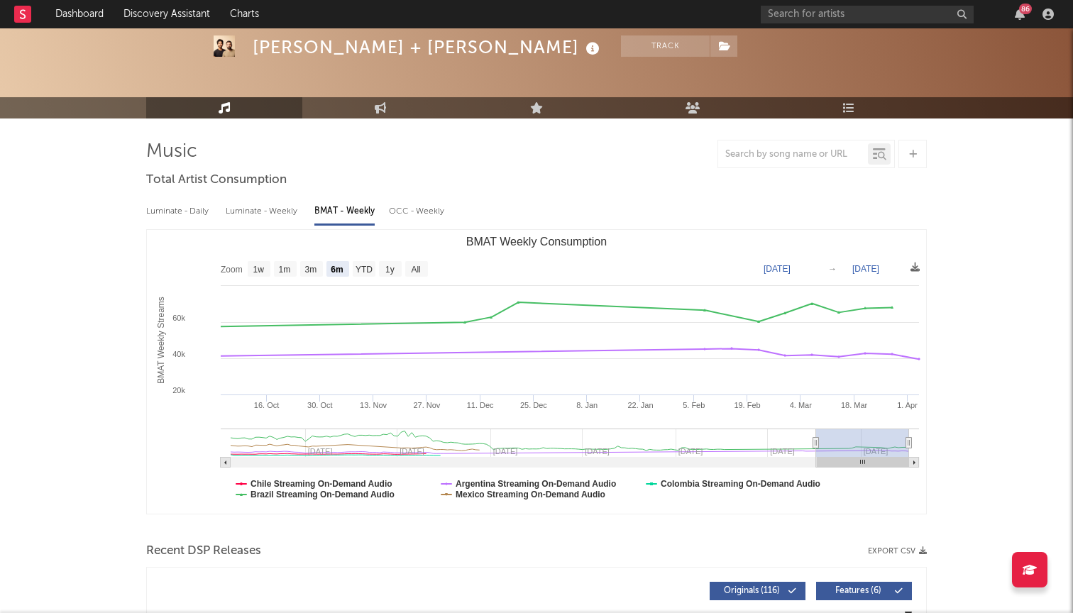
click at [182, 203] on div "Luminate - Daily" at bounding box center [178, 211] width 65 height 24
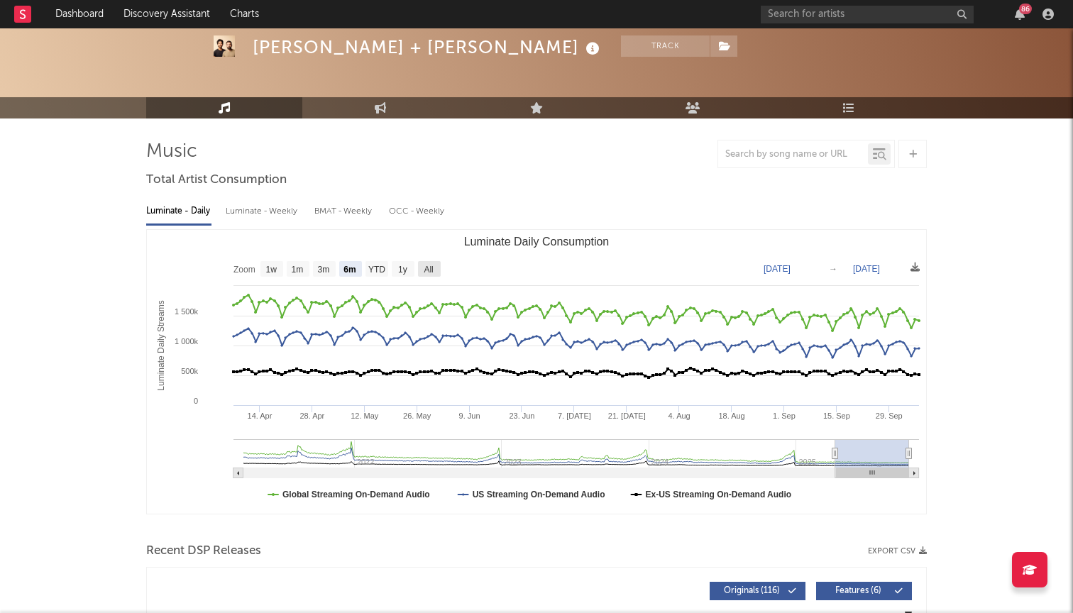
click at [424, 272] on rect "Luminate Daily Consumption" at bounding box center [429, 269] width 23 height 16
select select "All"
type input "[DATE]"
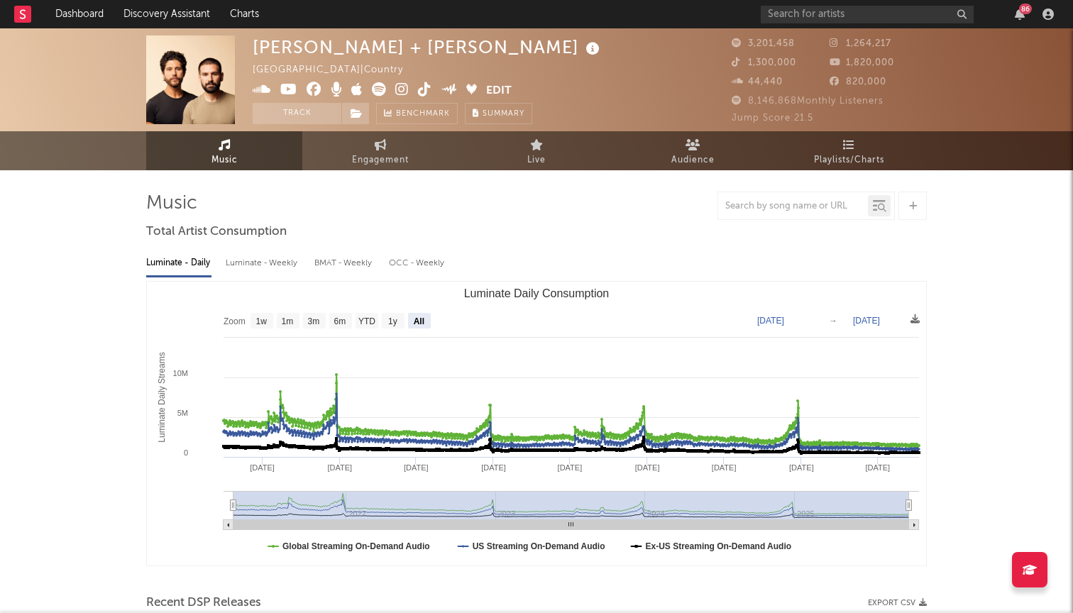
scroll to position [0, 0]
click at [153, 21] on link "Discovery Assistant" at bounding box center [167, 14] width 106 height 28
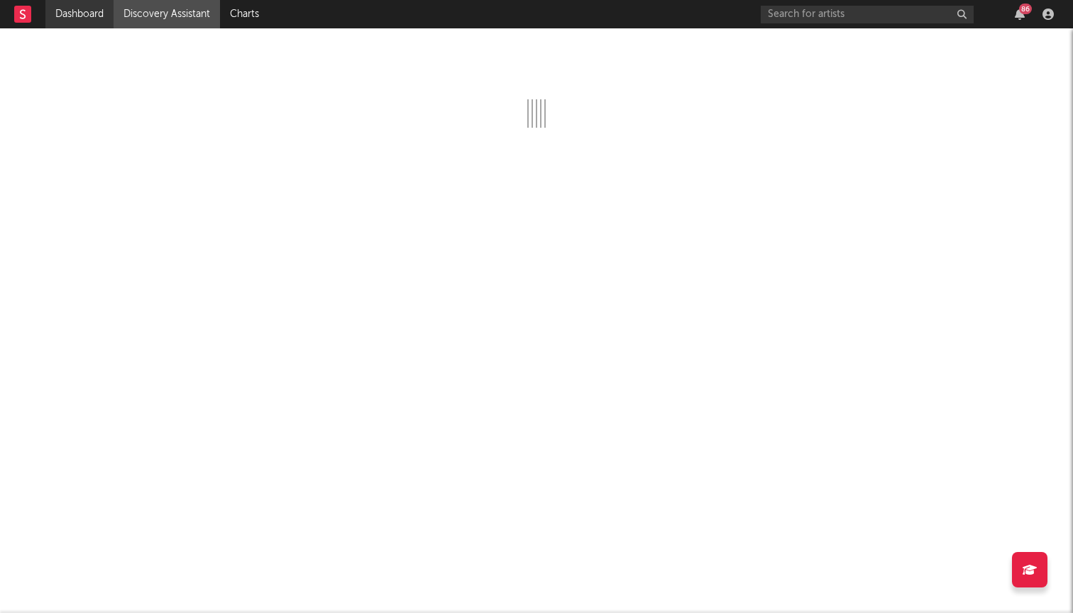
click at [95, 16] on link "Dashboard" at bounding box center [79, 14] width 68 height 28
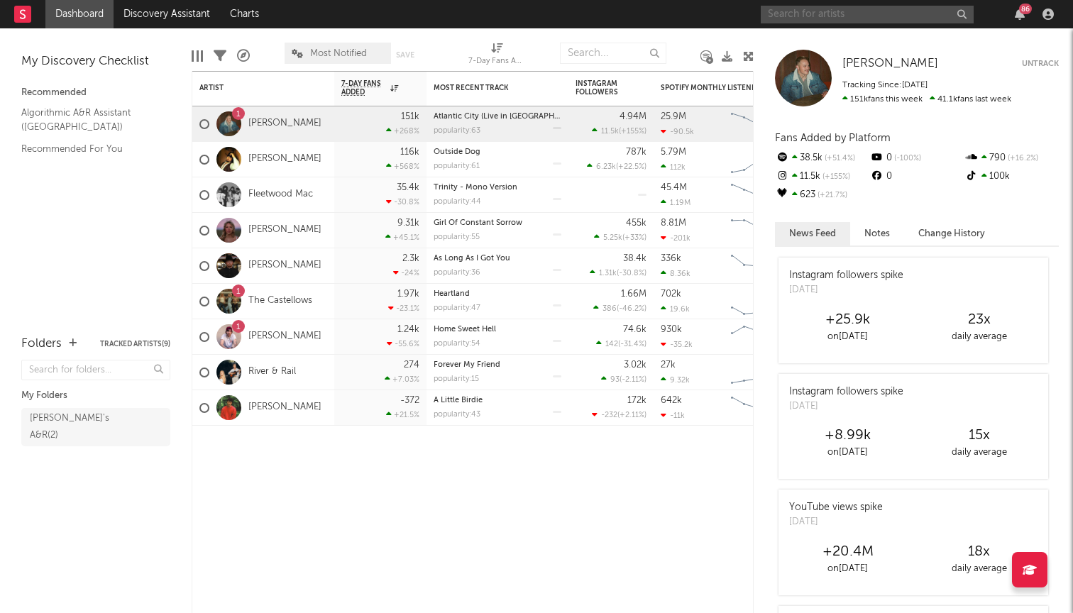
click at [919, 18] on input "text" at bounding box center [867, 15] width 213 height 18
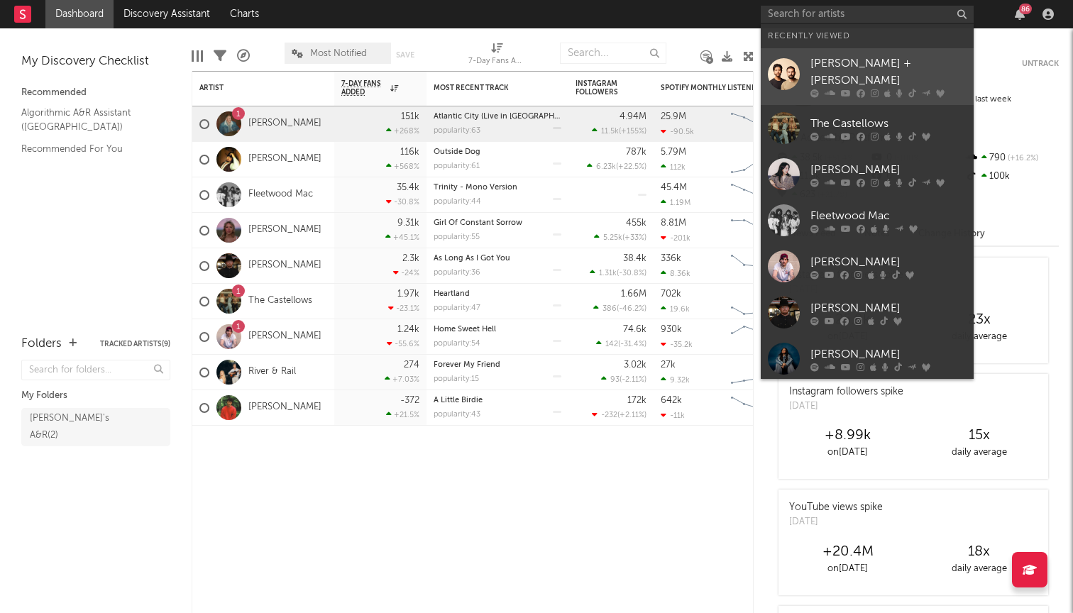
click at [853, 89] on div at bounding box center [889, 93] width 156 height 9
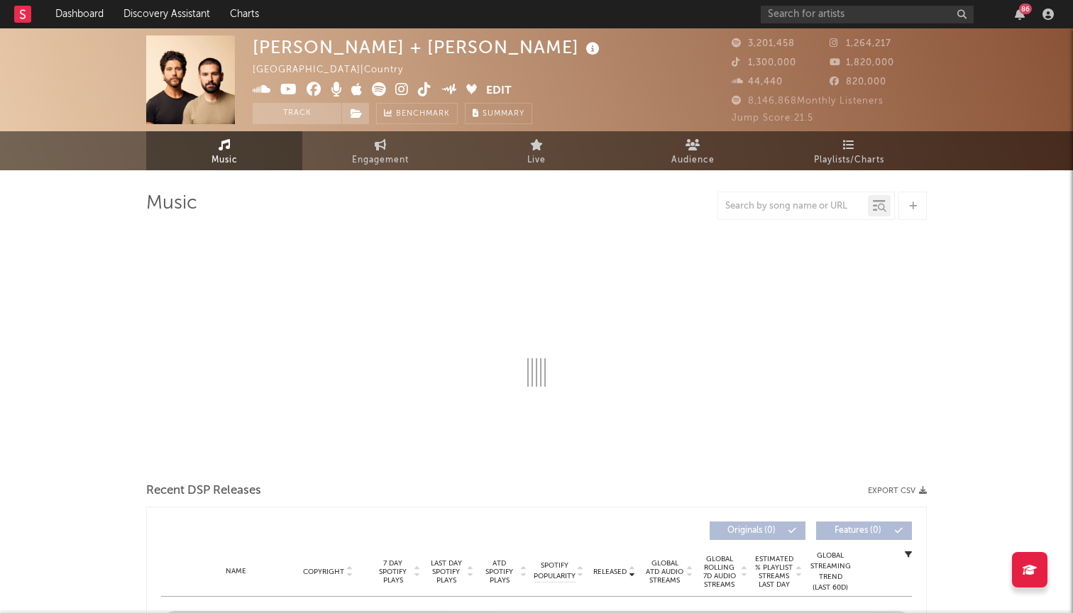
select select "6m"
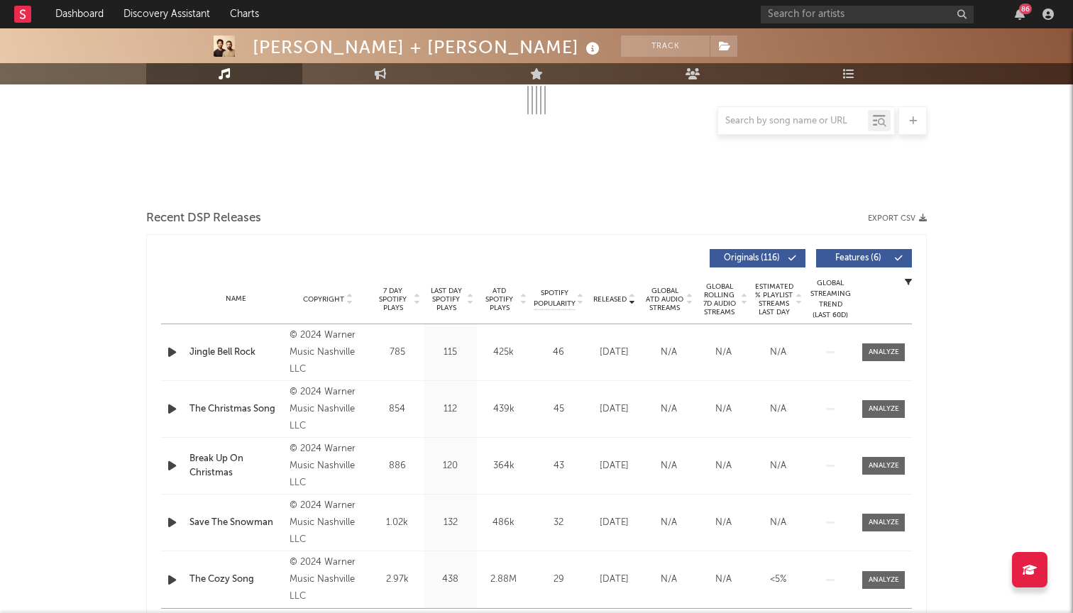
select select "6m"
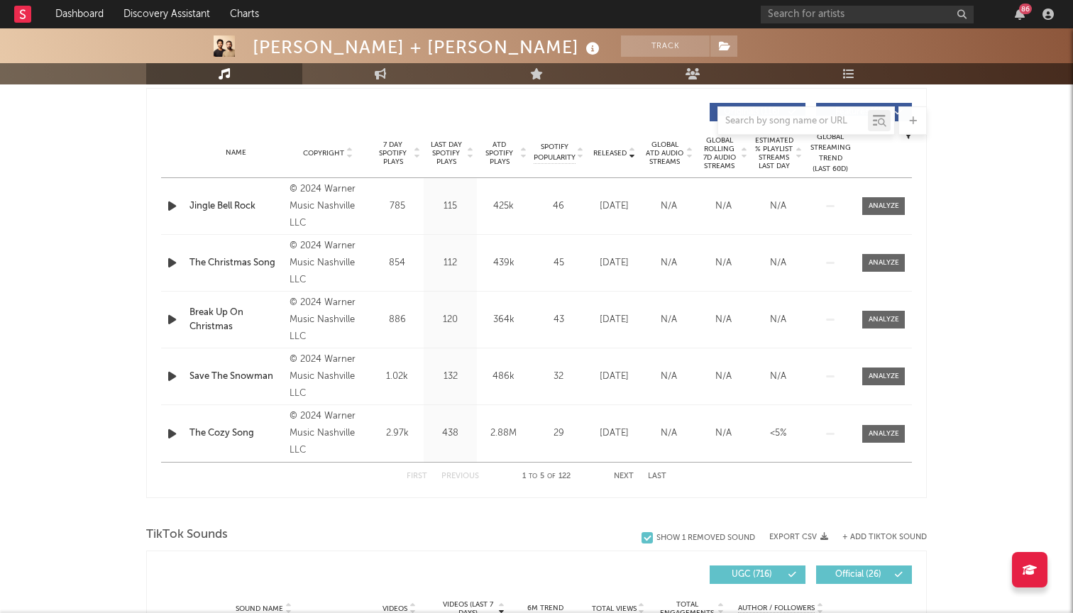
scroll to position [530, 0]
click at [318, 150] on span "Copyright" at bounding box center [323, 154] width 41 height 9
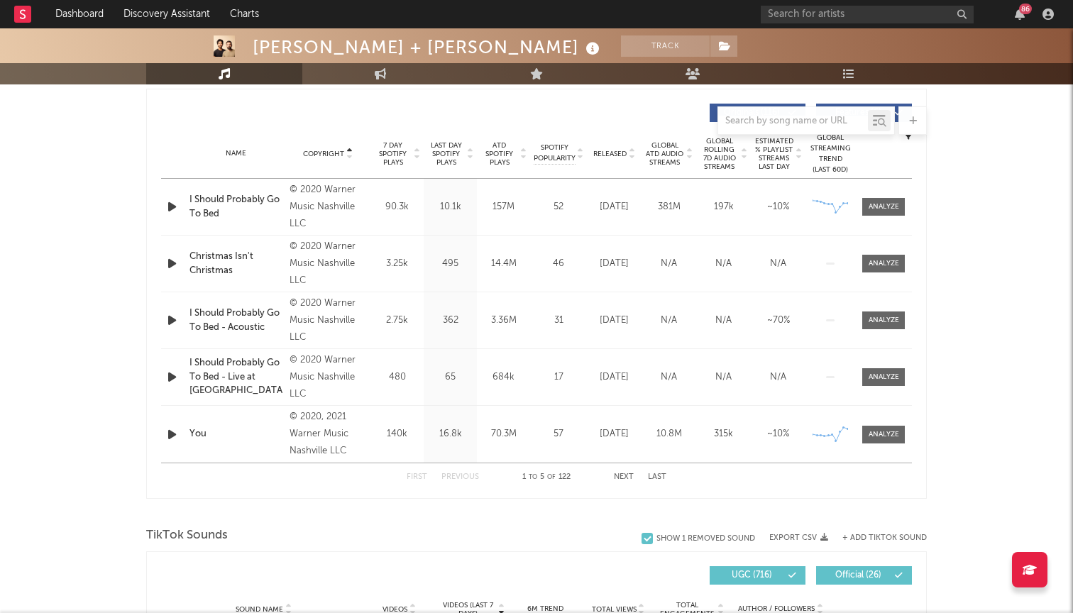
click at [318, 150] on span "Copyright" at bounding box center [323, 154] width 41 height 9
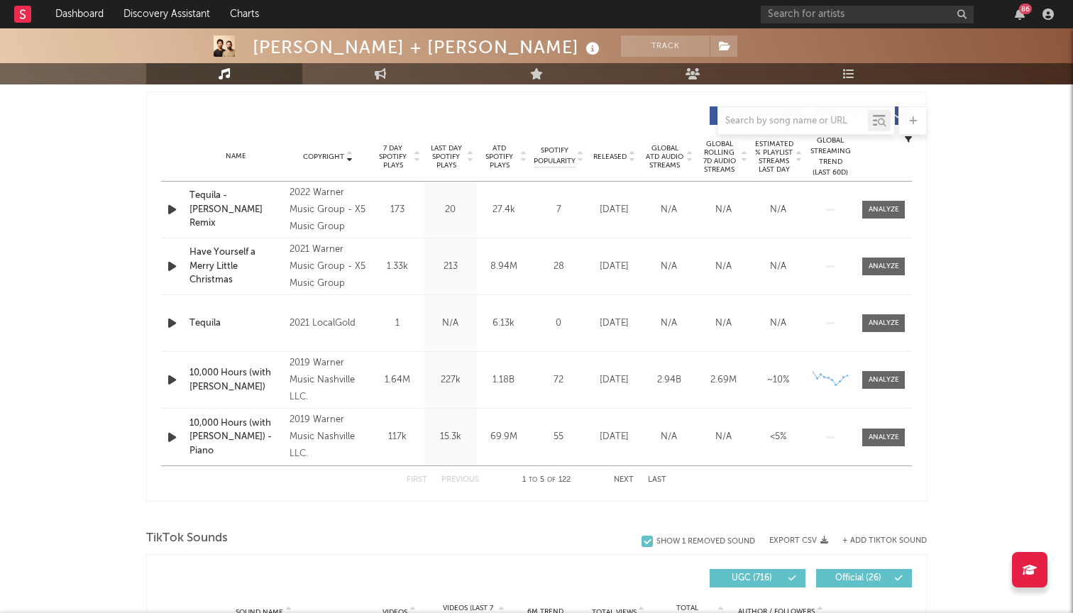
scroll to position [527, 0]
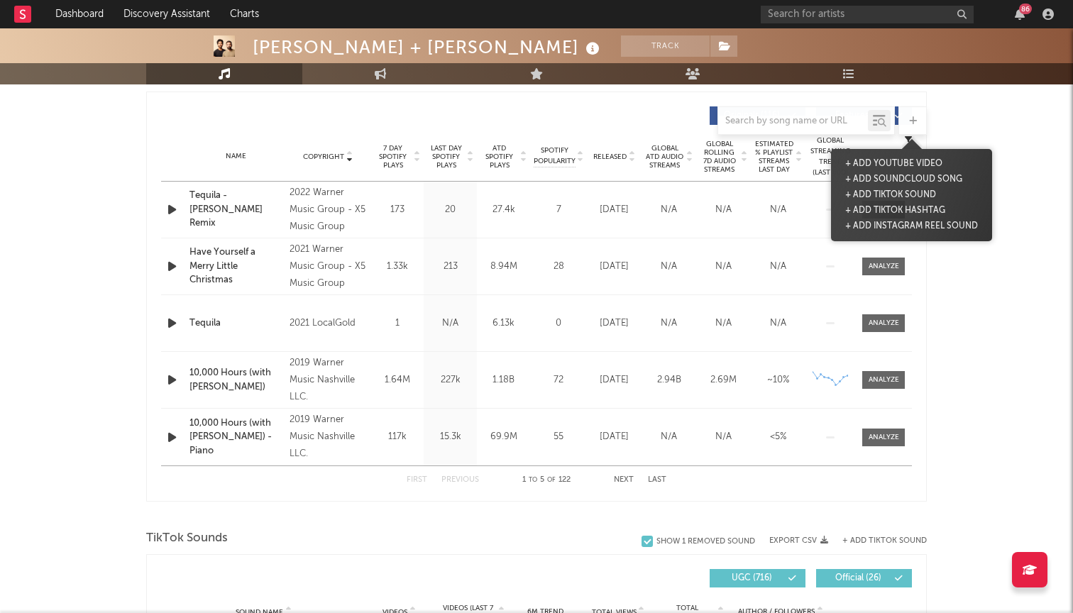
click at [917, 121] on div at bounding box center [913, 120] width 28 height 28
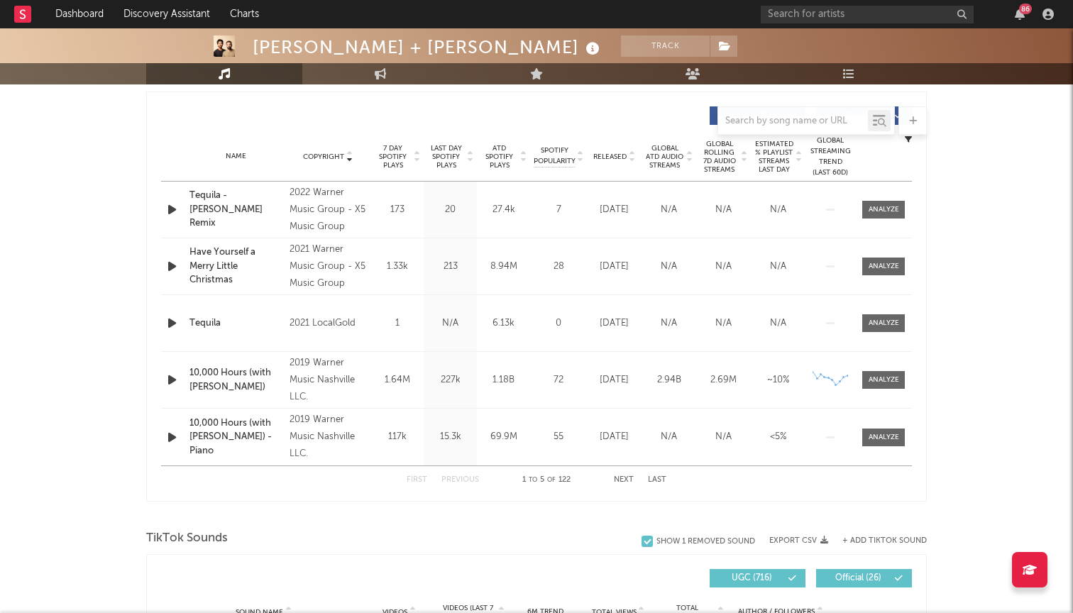
click at [916, 123] on icon at bounding box center [913, 120] width 8 height 9
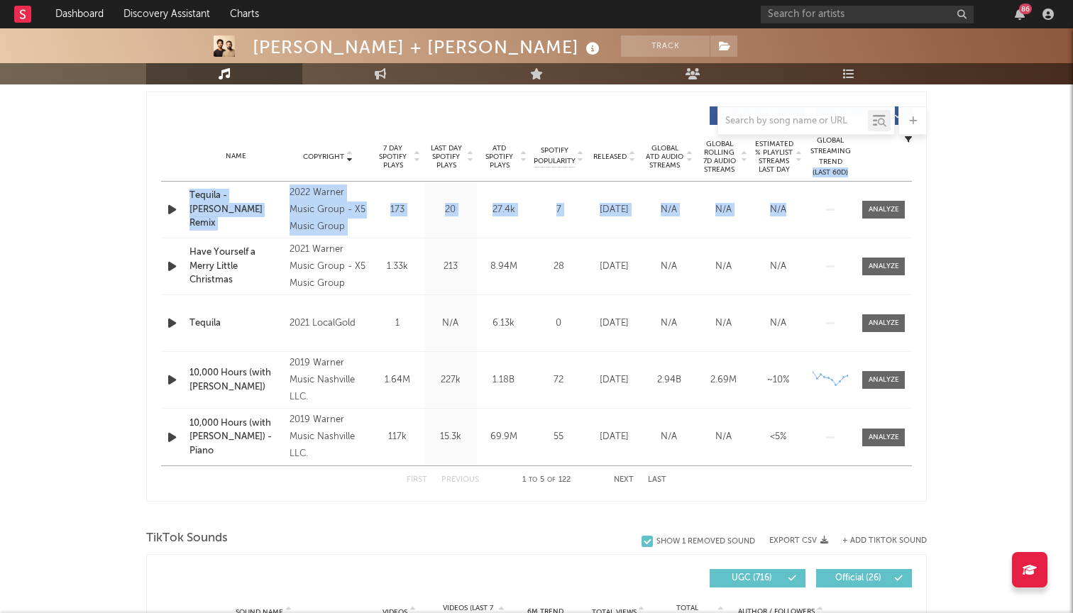
drag, startPoint x: 843, startPoint y: 158, endPoint x: 844, endPoint y: 210, distance: 52.6
click at [844, 211] on div "Copyright Copyright 7 Day Spotify Plays Last Day Spotify Plays ATD Spotify Play…" at bounding box center [536, 296] width 751 height 395
click at [844, 210] on div at bounding box center [830, 210] width 43 height 2
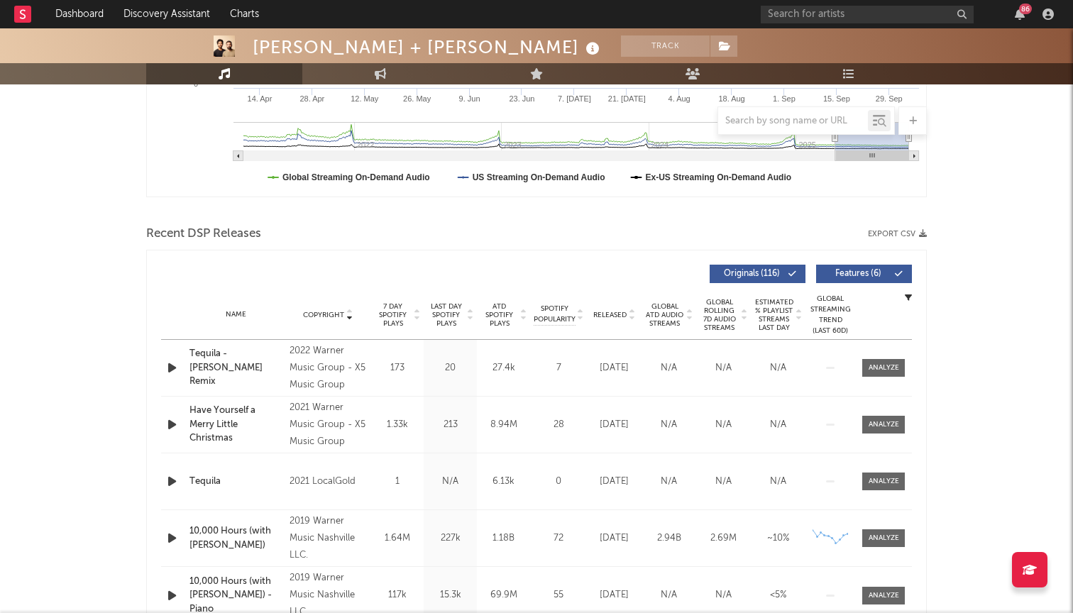
scroll to position [353, 0]
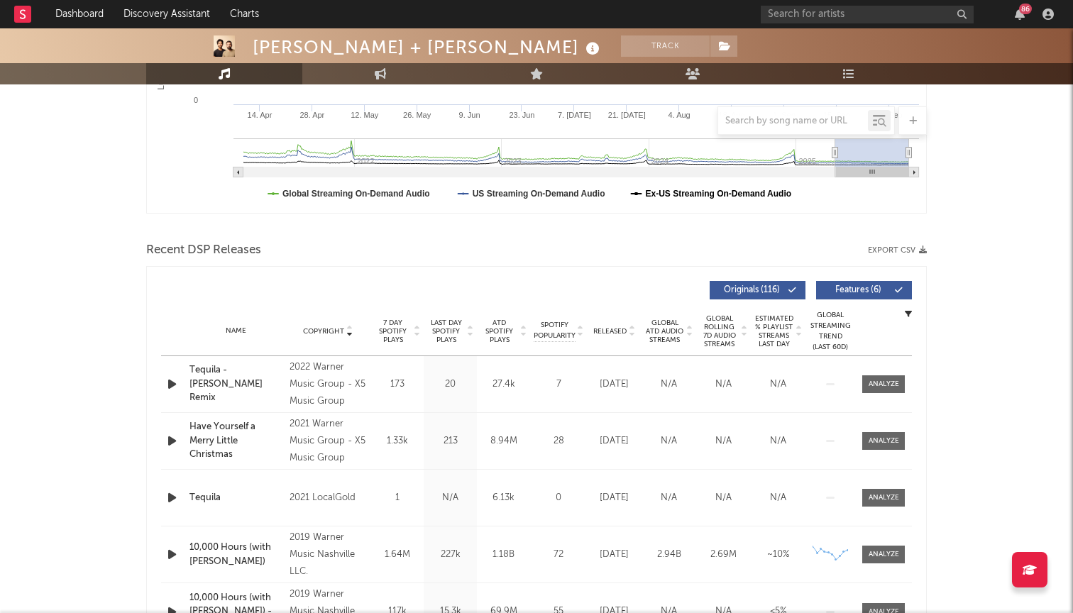
click at [741, 192] on text "Ex-US Streaming On-Demand Audio" at bounding box center [719, 194] width 146 height 10
click at [740, 192] on text "Ex-US Streaming On-Demand Audio" at bounding box center [719, 194] width 146 height 10
click at [502, 195] on text "US Streaming On-Demand Audio" at bounding box center [539, 194] width 133 height 10
click at [407, 190] on text "Global Streaming On-Demand Audio" at bounding box center [357, 194] width 148 height 10
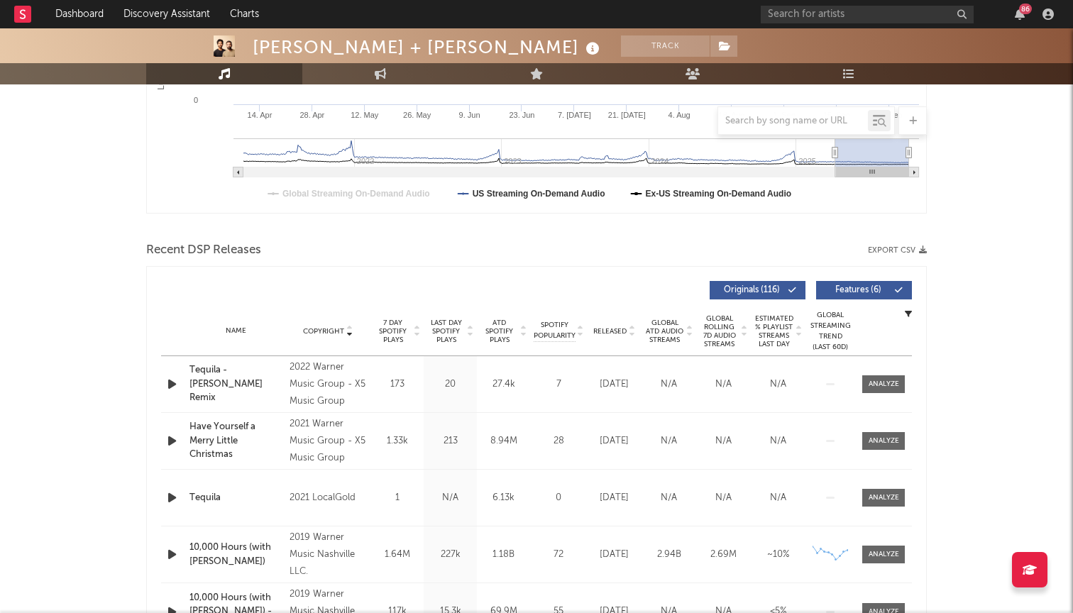
click at [407, 190] on text "Global Streaming On-Demand Audio" at bounding box center [357, 194] width 148 height 10
click at [400, 193] on text "Global Streaming On-Demand Audio" at bounding box center [357, 194] width 148 height 10
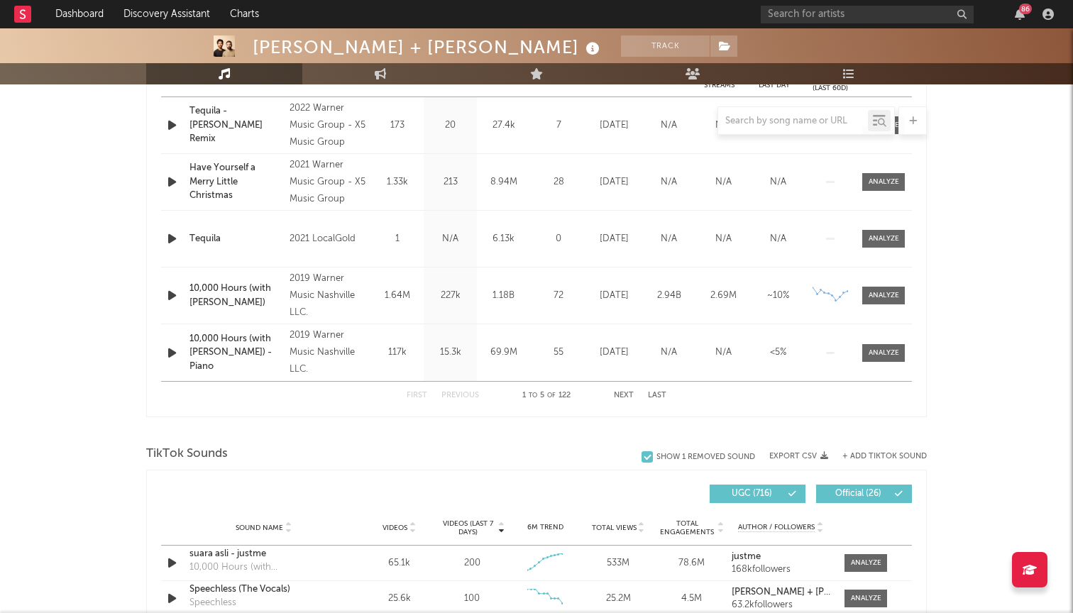
scroll to position [623, 0]
